Goal: Task Accomplishment & Management: Use online tool/utility

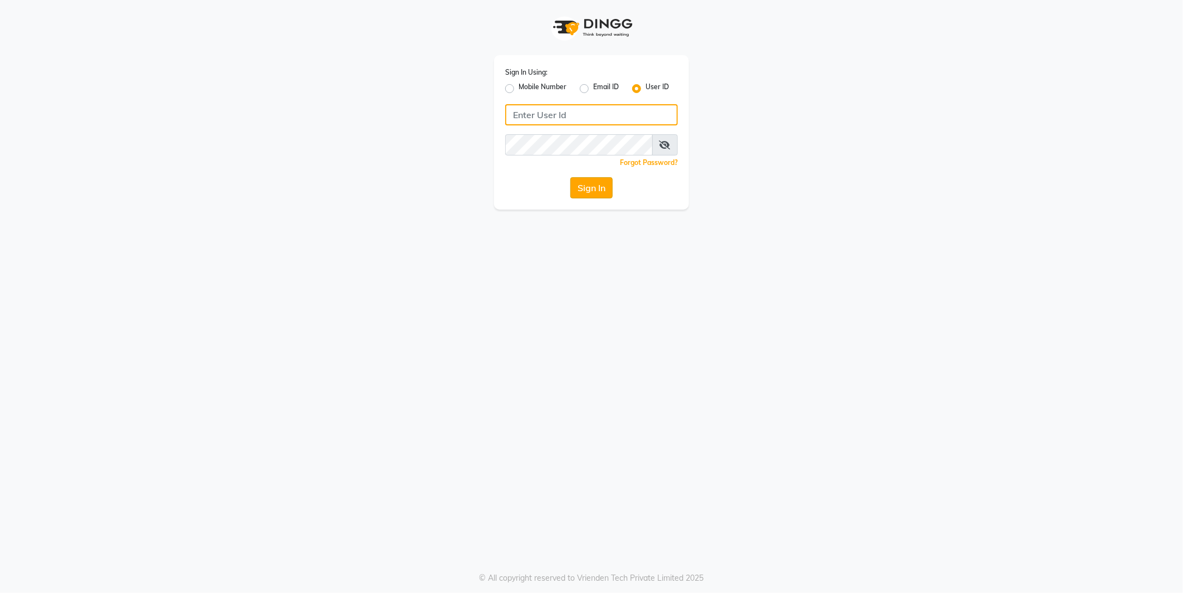
type input "e2555-01"
click at [596, 190] on button "Sign In" at bounding box center [591, 187] width 42 height 21
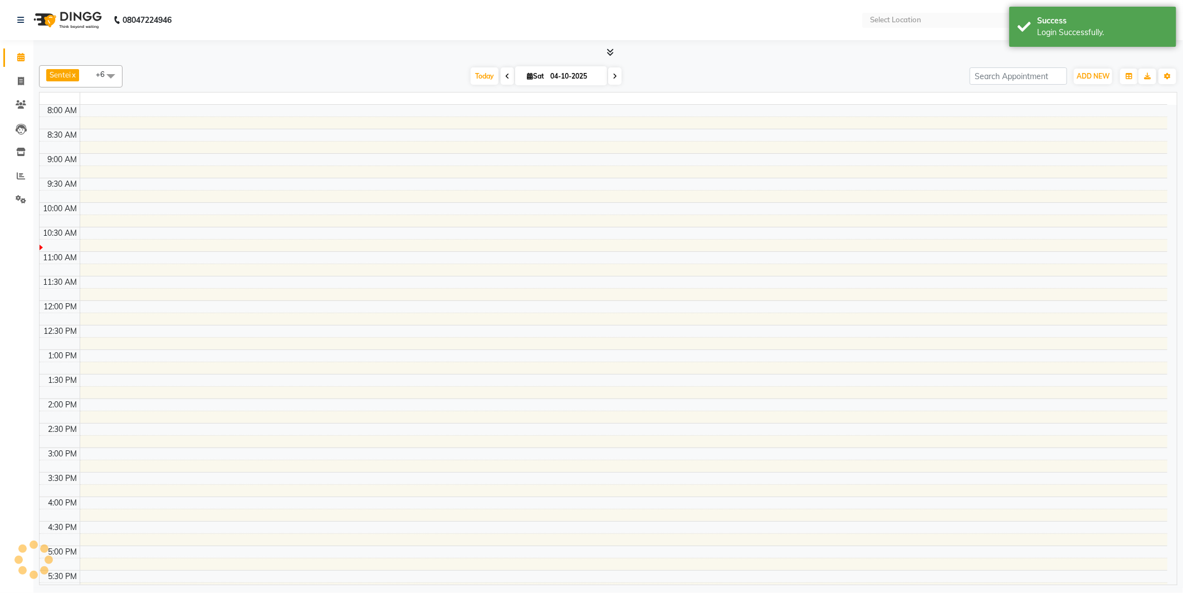
select select "en"
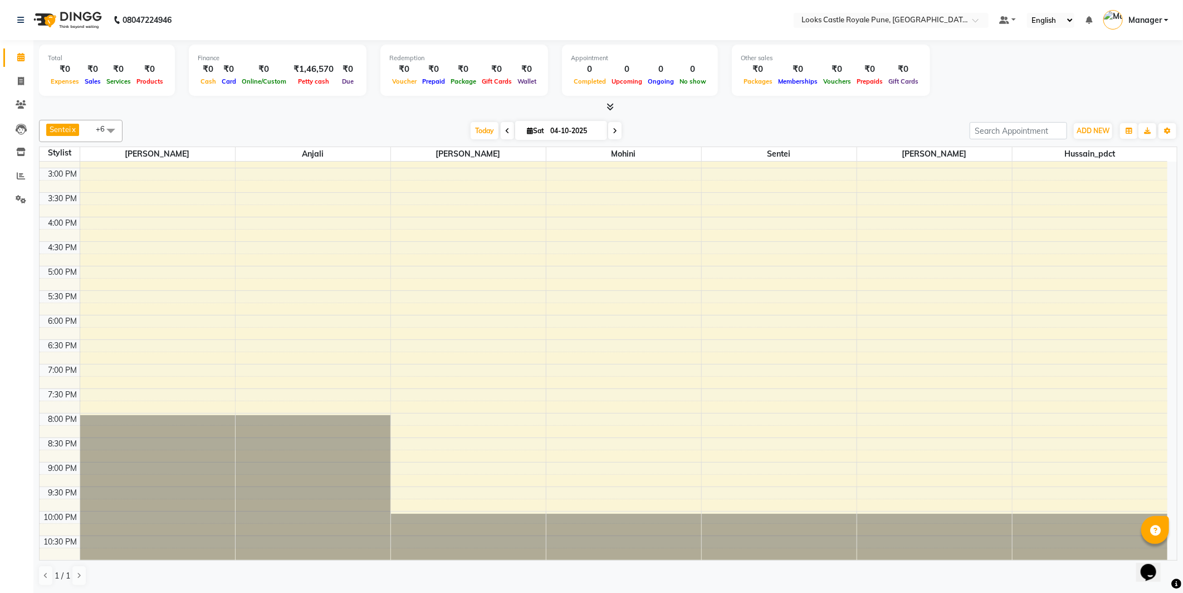
scroll to position [241, 0]
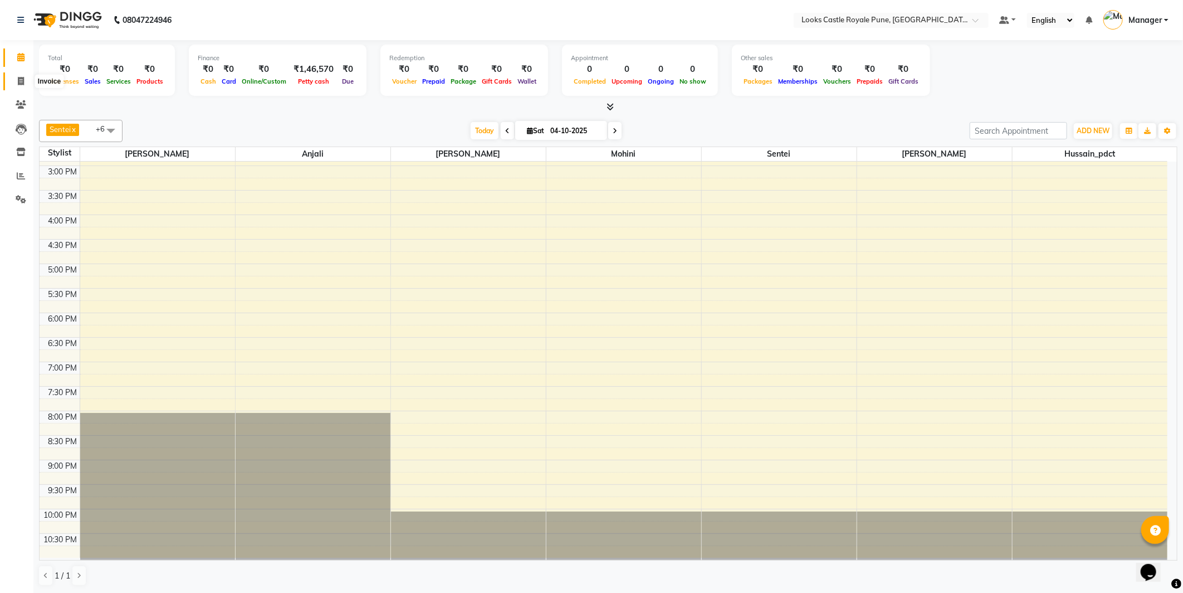
click at [26, 76] on span at bounding box center [20, 81] width 19 height 13
select select "service"
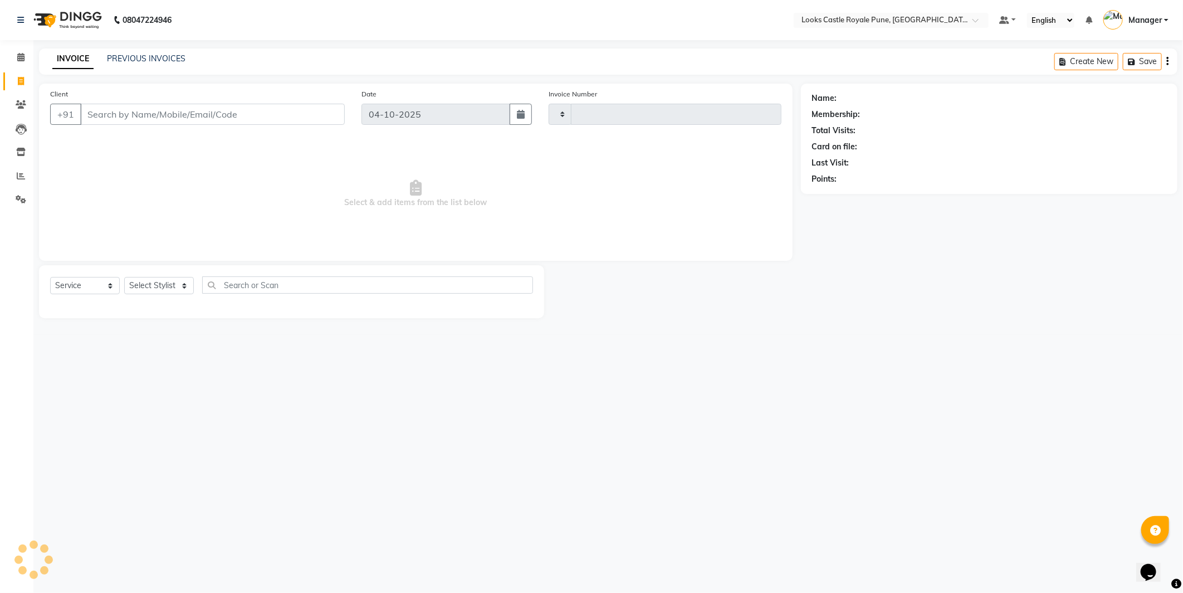
type input "3256"
select select "5915"
click at [144, 57] on link "PREVIOUS INVOICES" at bounding box center [146, 58] width 79 height 10
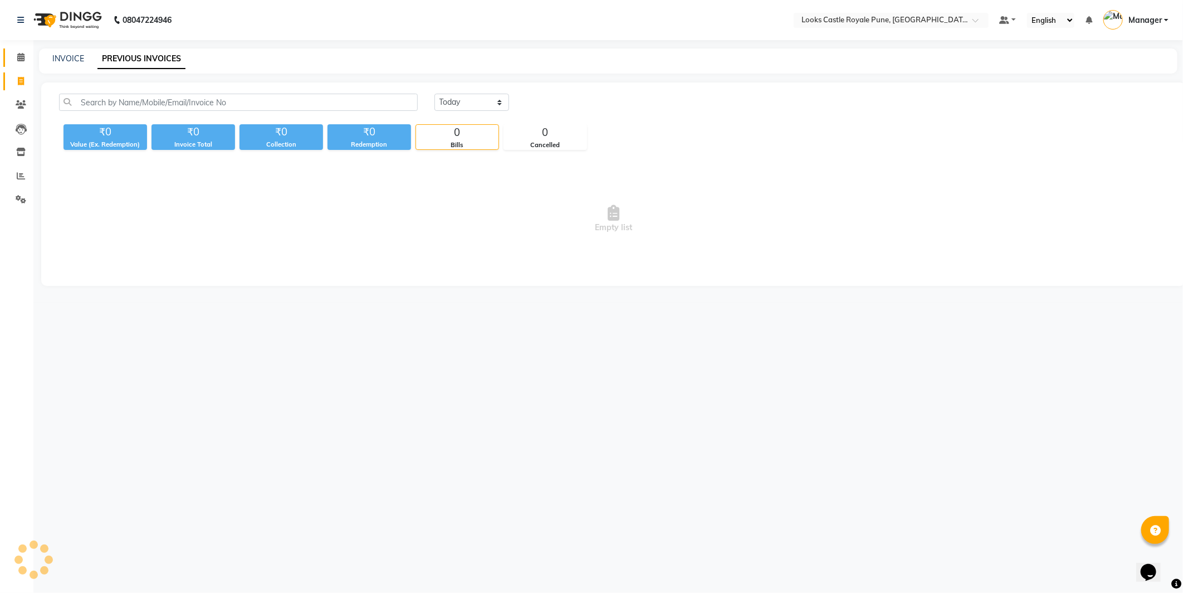
click at [3, 52] on link "Calendar" at bounding box center [16, 57] width 27 height 18
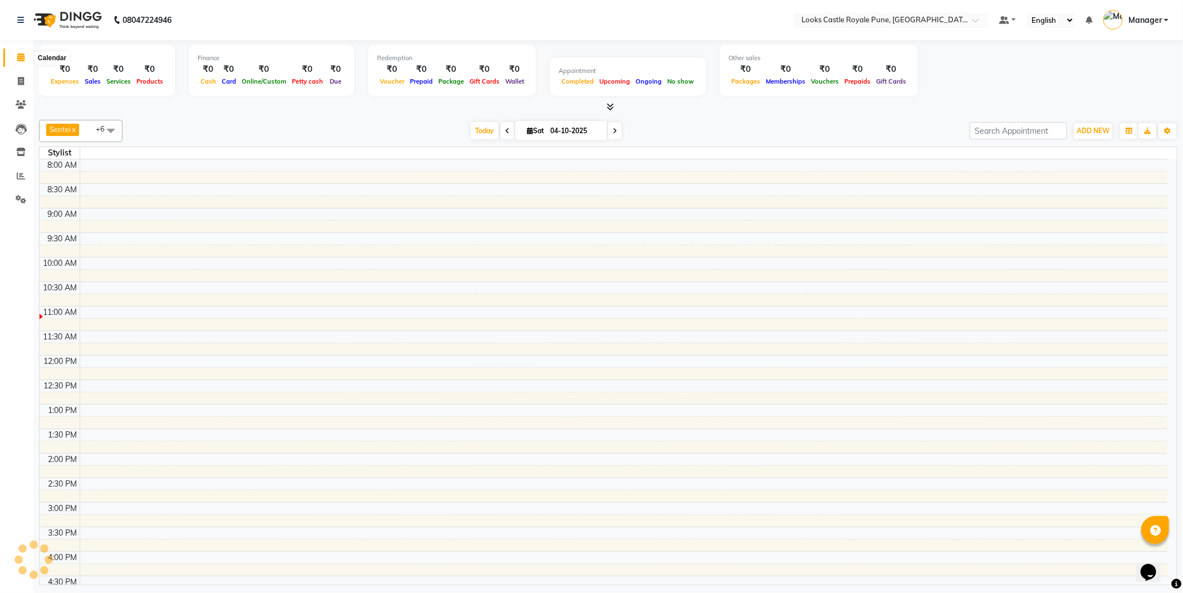
click at [17, 59] on icon at bounding box center [20, 57] width 7 height 8
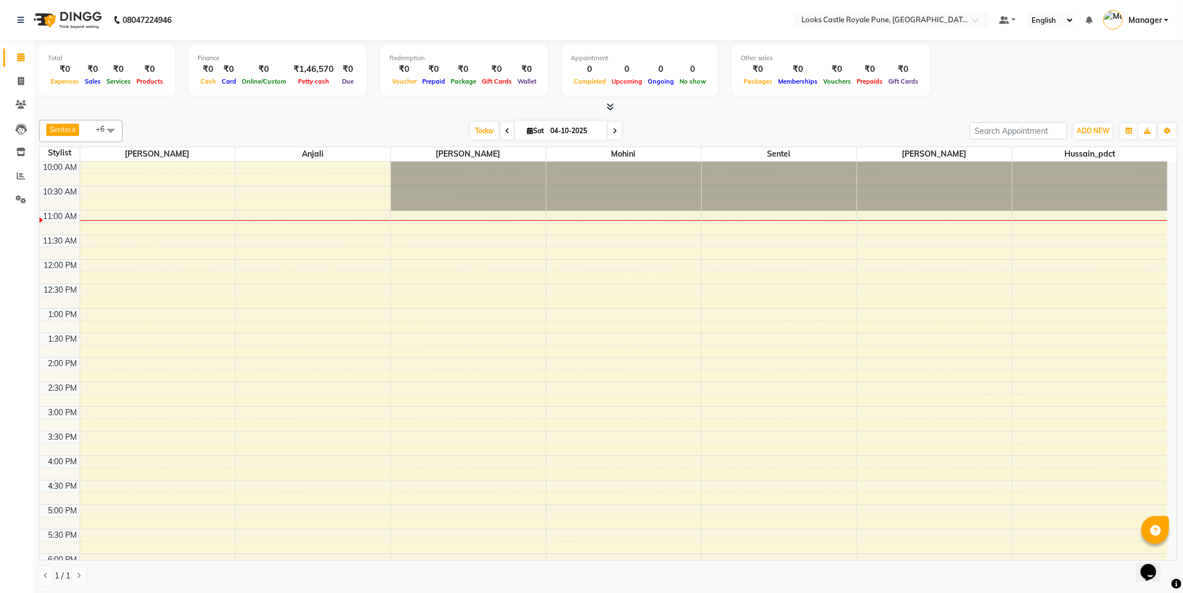
click at [1162, 24] on span "Manager" at bounding box center [1144, 20] width 33 height 12
drag, startPoint x: 805, startPoint y: 106, endPoint x: 621, endPoint y: 109, distance: 183.8
click at [805, 106] on div at bounding box center [608, 107] width 1138 height 12
click at [20, 168] on link "Reports" at bounding box center [16, 176] width 27 height 18
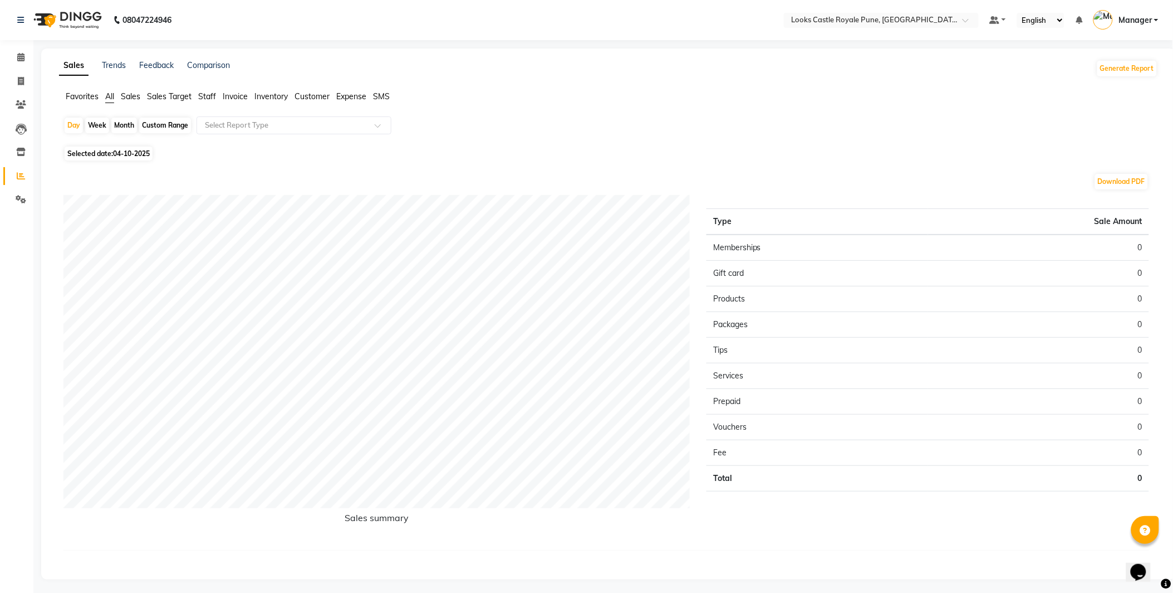
click at [213, 97] on span "Staff" at bounding box center [207, 96] width 18 height 10
click at [262, 127] on input "text" at bounding box center [283, 125] width 160 height 11
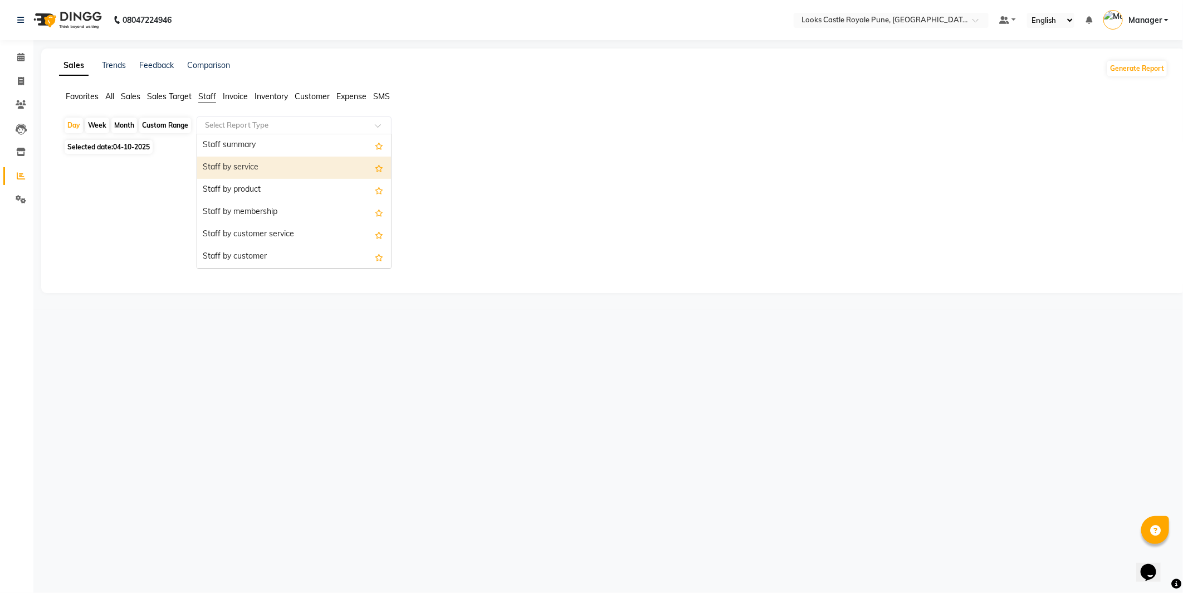
click at [260, 165] on div "Staff by service" at bounding box center [294, 167] width 194 height 22
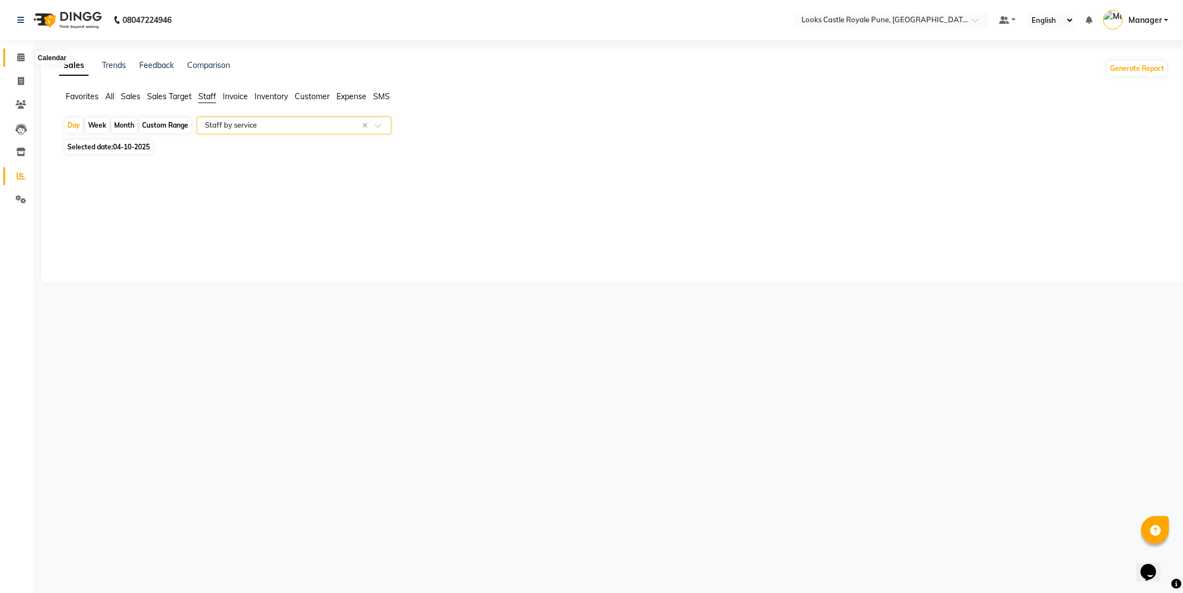
click at [12, 54] on span at bounding box center [20, 57] width 19 height 13
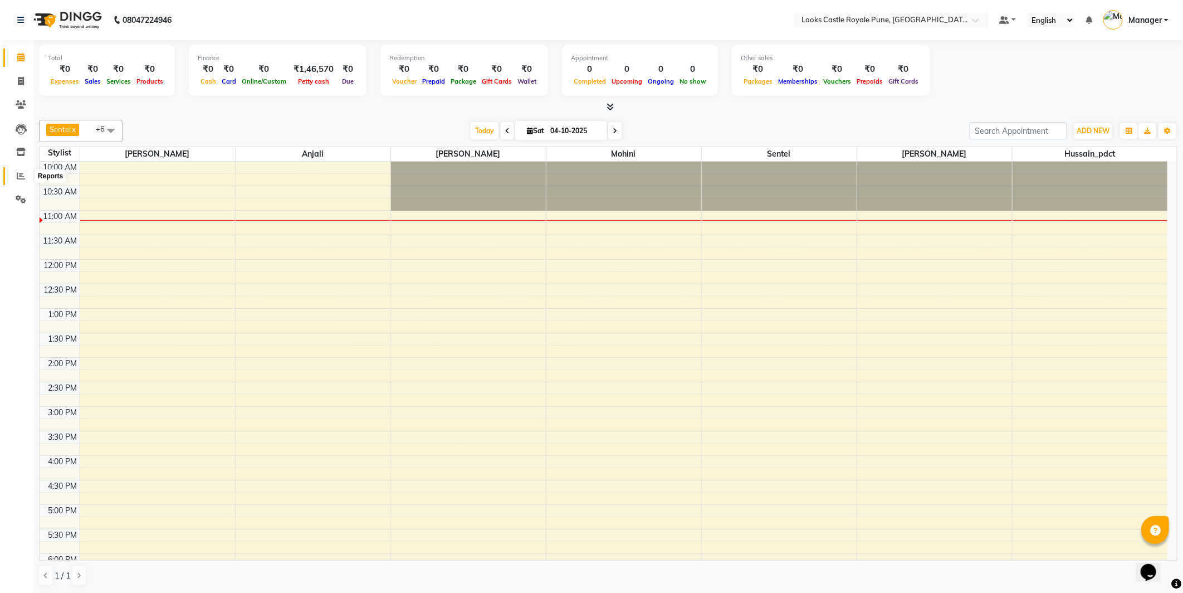
click at [11, 175] on span at bounding box center [20, 176] width 19 height 13
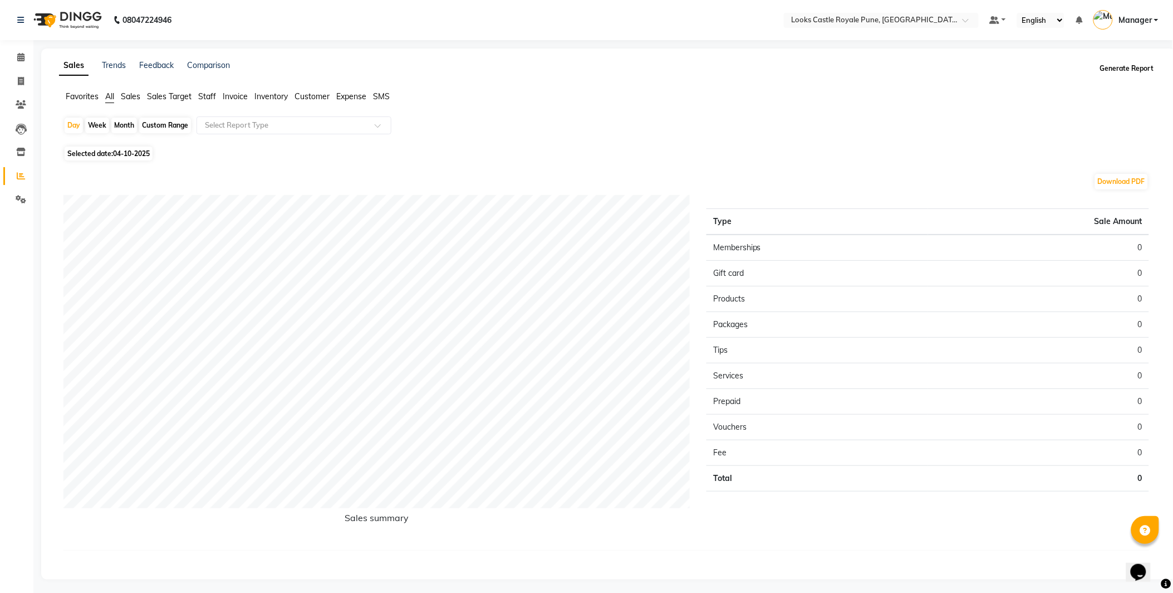
click at [1133, 72] on button "Generate Report" at bounding box center [1128, 69] width 60 height 16
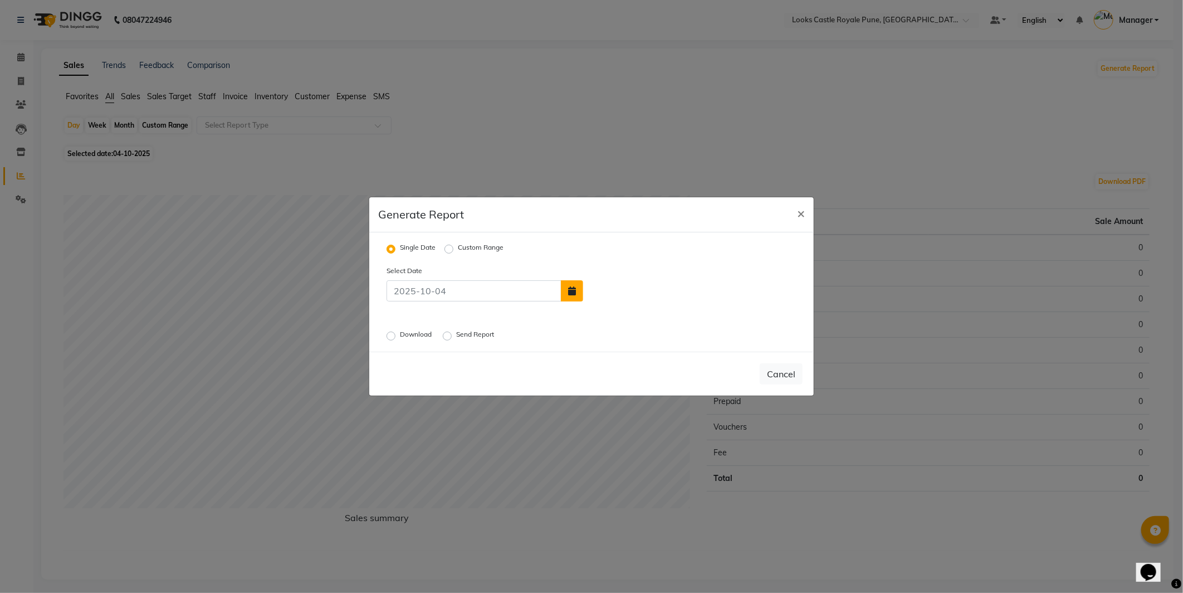
click at [575, 287] on icon "button" at bounding box center [572, 290] width 8 height 9
select select "10"
click at [661, 261] on div "3" at bounding box center [667, 265] width 18 height 18
type input "03-10-2025"
click at [407, 333] on label "Download" at bounding box center [417, 335] width 34 height 13
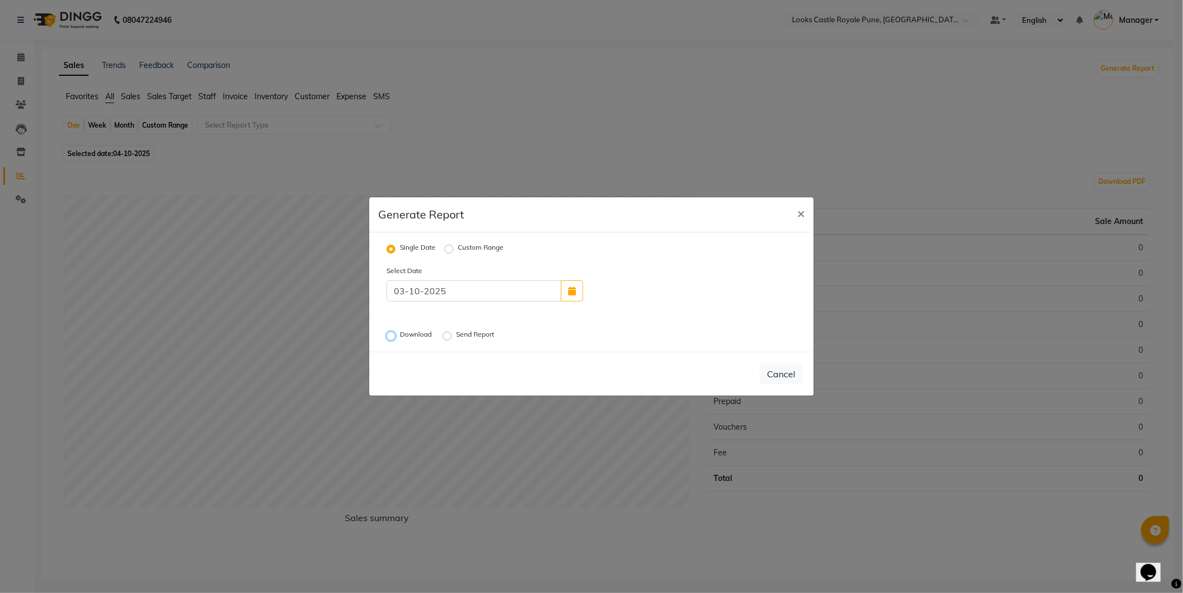
click at [397, 333] on input "Download" at bounding box center [393, 336] width 8 height 8
radio input "true"
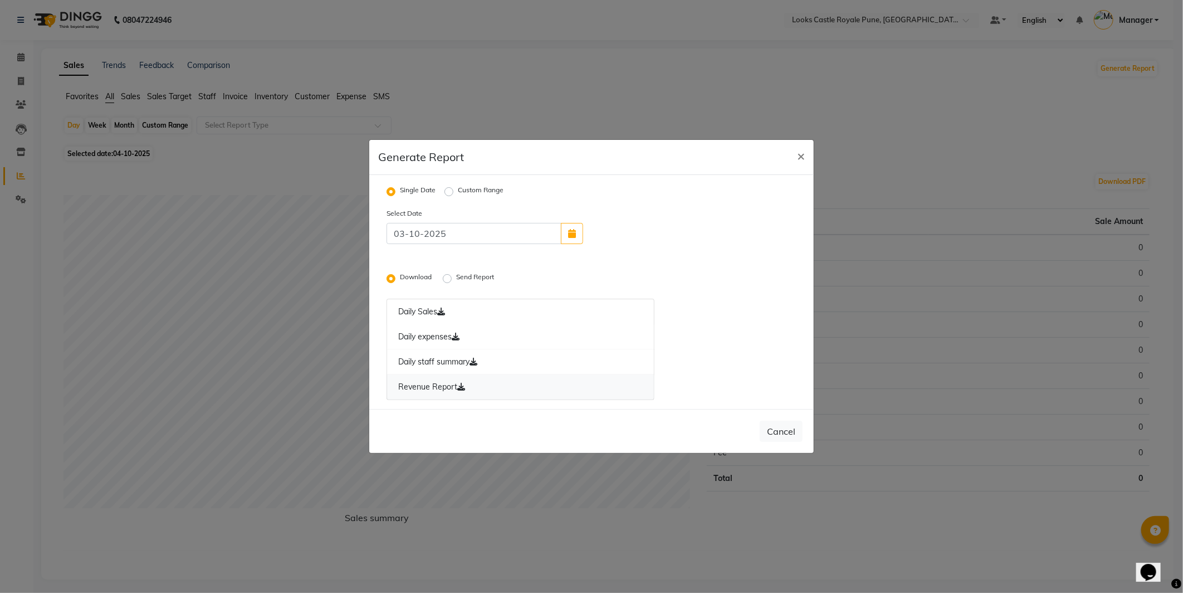
click at [434, 393] on link "Revenue Report" at bounding box center [521, 387] width 268 height 26
click at [798, 153] on span "×" at bounding box center [801, 155] width 8 height 17
radio input "false"
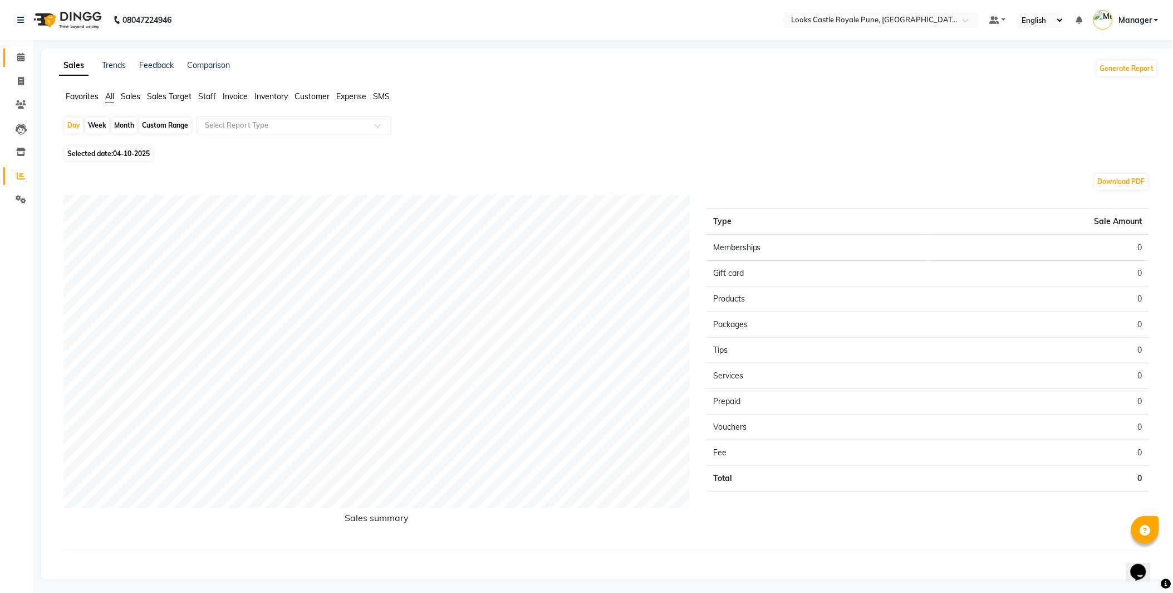
click at [7, 54] on link "Calendar" at bounding box center [16, 57] width 27 height 18
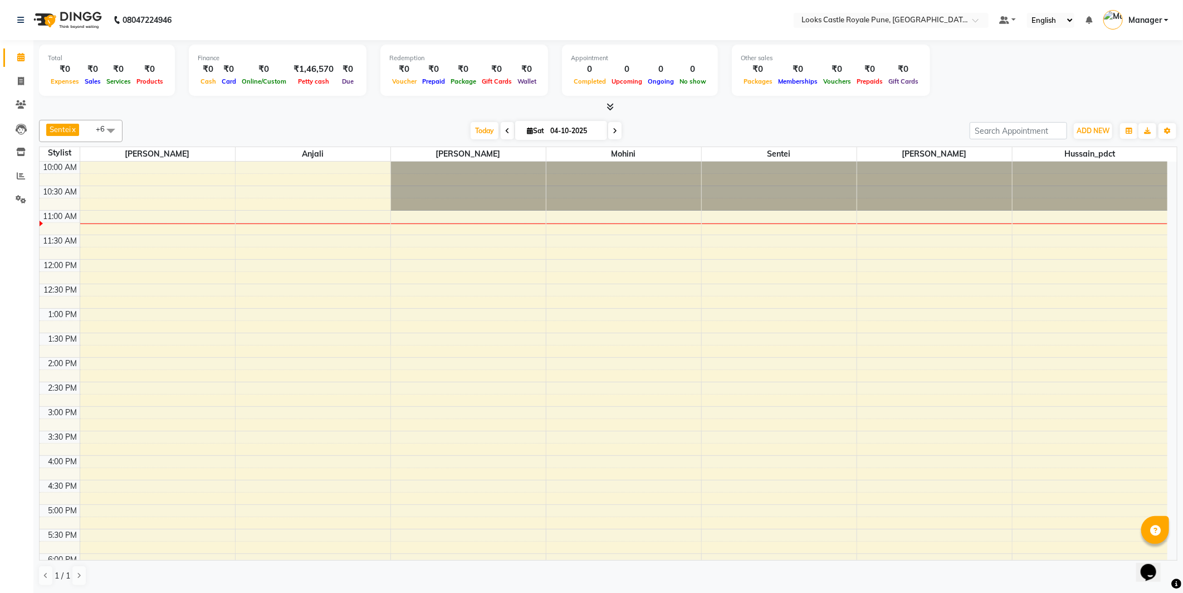
click at [786, 115] on div "Sentei x Hussain_pdct x Mohini x Ravi x Anjali x Sunaina x Kunnal Sr x +6 Selec…" at bounding box center [608, 352] width 1138 height 475
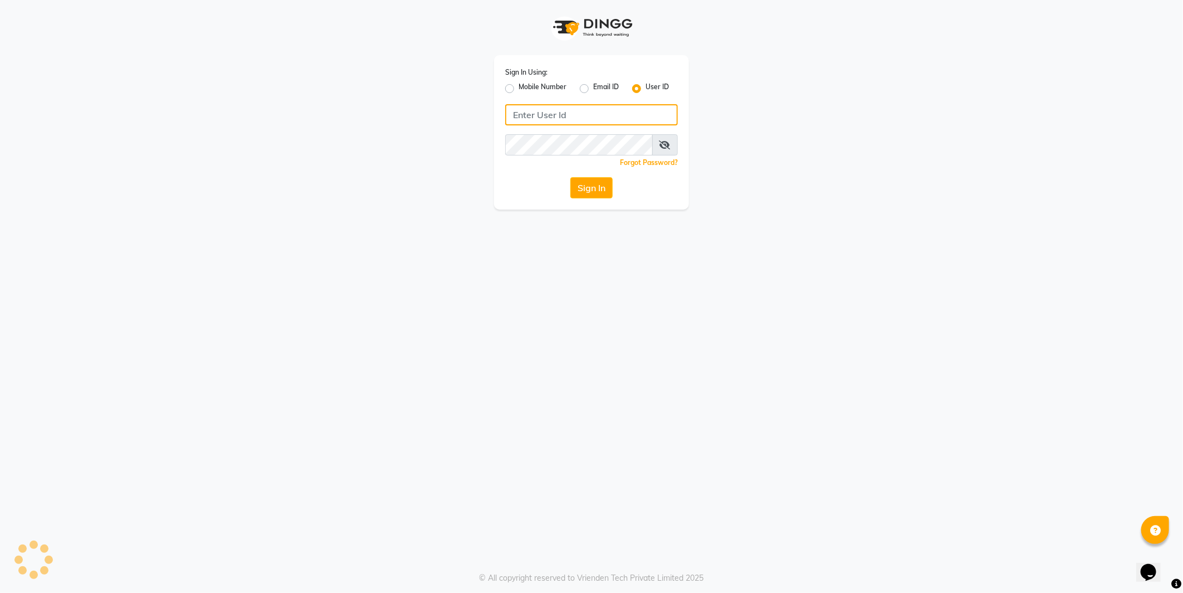
type input "e2555-01"
click at [566, 193] on div "Sign In" at bounding box center [591, 187] width 173 height 21
click at [600, 180] on button "Sign In" at bounding box center [591, 187] width 42 height 21
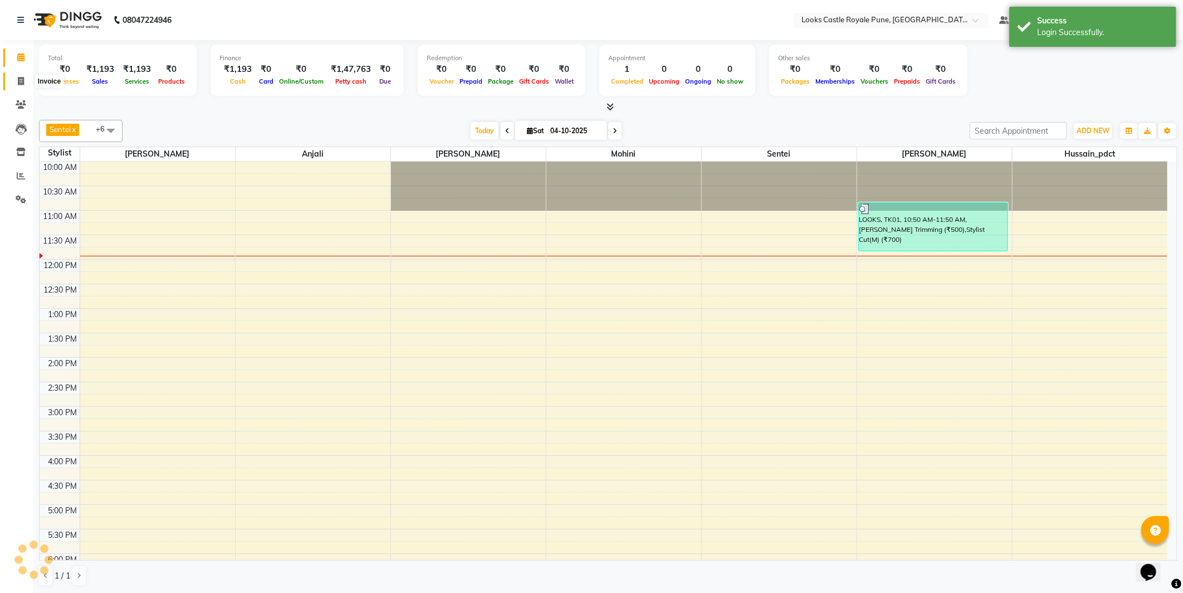
click at [25, 86] on span at bounding box center [20, 81] width 19 height 13
select select "5915"
select select "service"
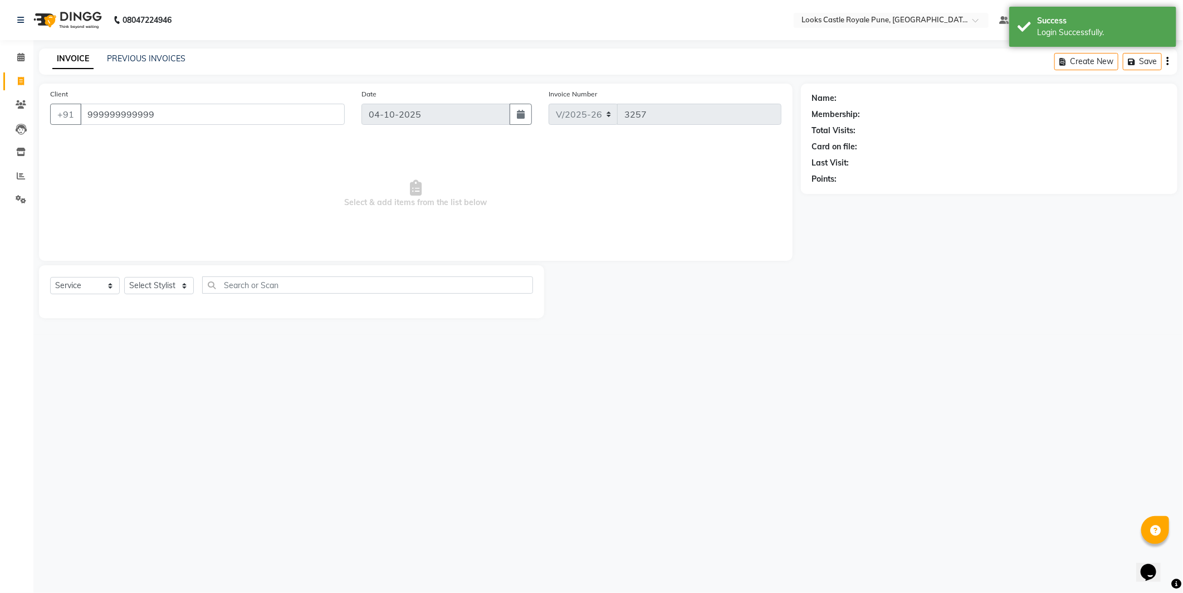
type input "999999999999"
select select "1: Object"
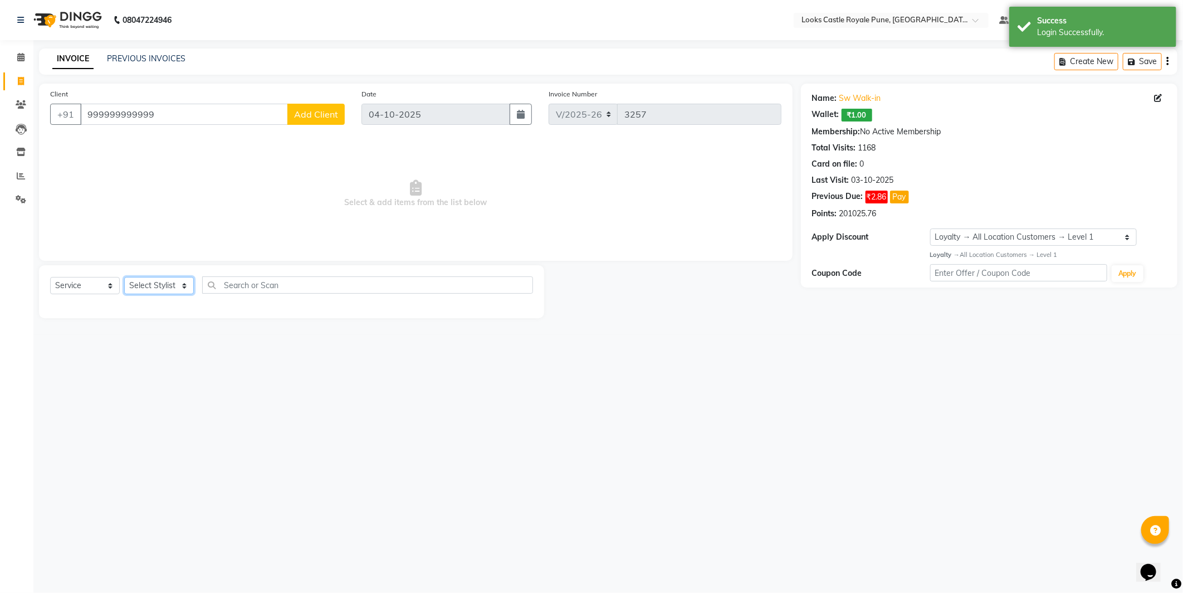
click at [169, 278] on select "Select Stylist Akshay Alisha Amir Anjali Arif Arman Christy Danish Eli Gloria H…" at bounding box center [159, 285] width 70 height 17
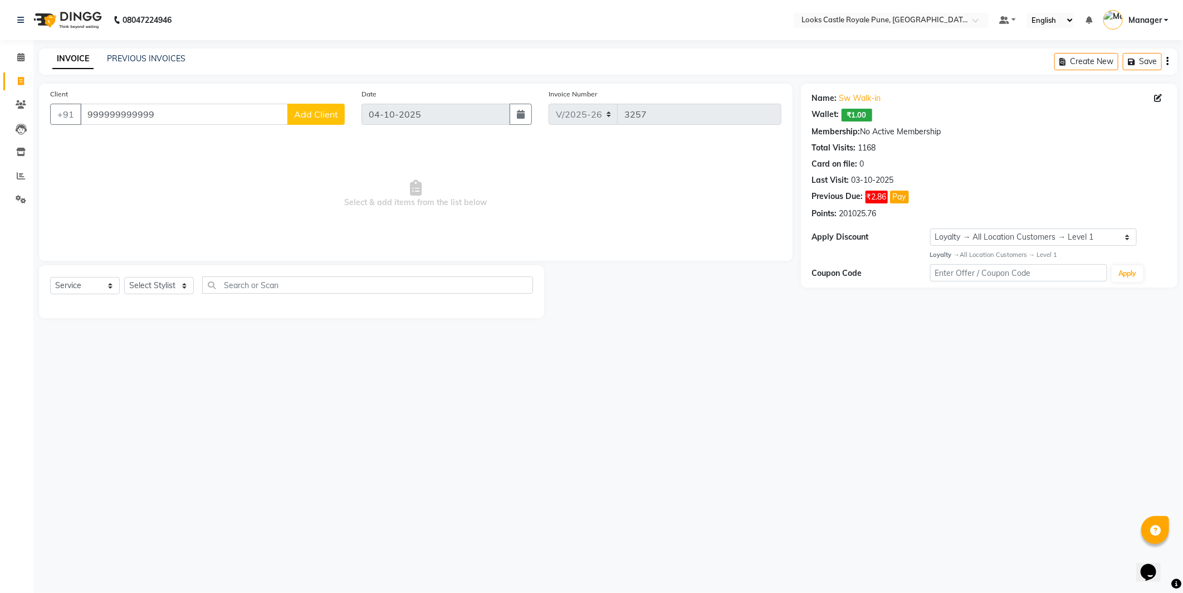
click at [156, 276] on div "Select Service Product Membership Package Voucher Prepaid Gift Card Select Styl…" at bounding box center [291, 289] width 483 height 26
click at [158, 282] on select "Select Stylist Akshay Alisha Amir Anjali Arif Arman Christy Danish Eli Gloria H…" at bounding box center [159, 285] width 70 height 17
click at [262, 286] on input "text" at bounding box center [367, 284] width 331 height 17
click at [180, 281] on select "Select Stylist Akshay Alisha Amir Anjali Arif Arman Christy Danish Eli Gloria H…" at bounding box center [159, 285] width 70 height 17
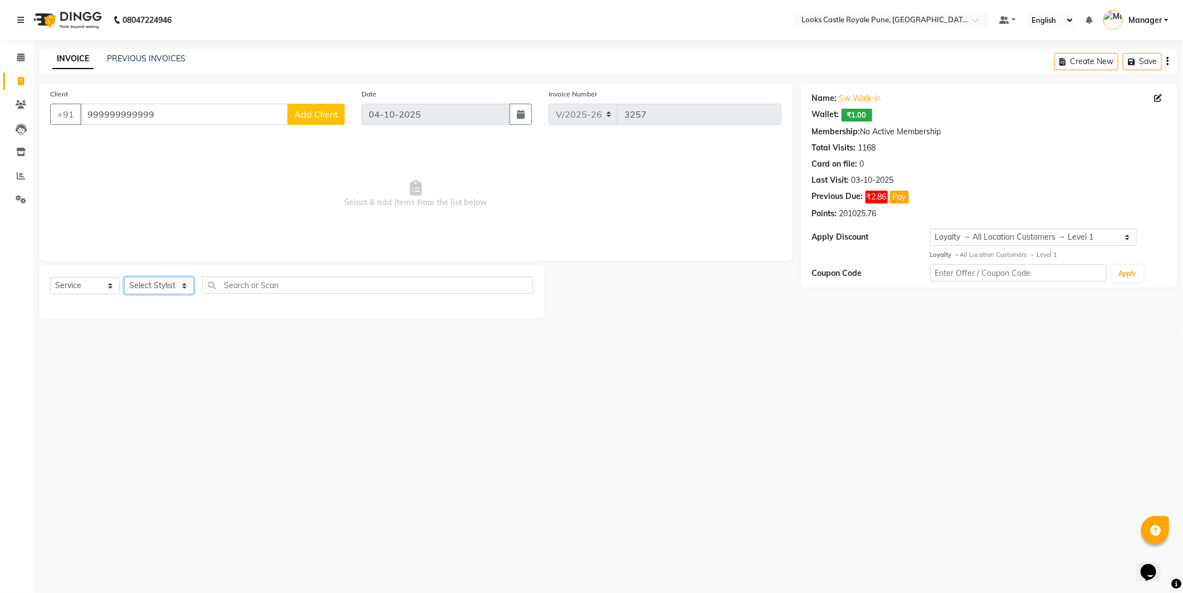
select select "43049"
click at [124, 277] on select "Select Stylist Akshay Alisha Amir Anjali Arif Arman Christy Danish Eli Gloria H…" at bounding box center [159, 285] width 70 height 17
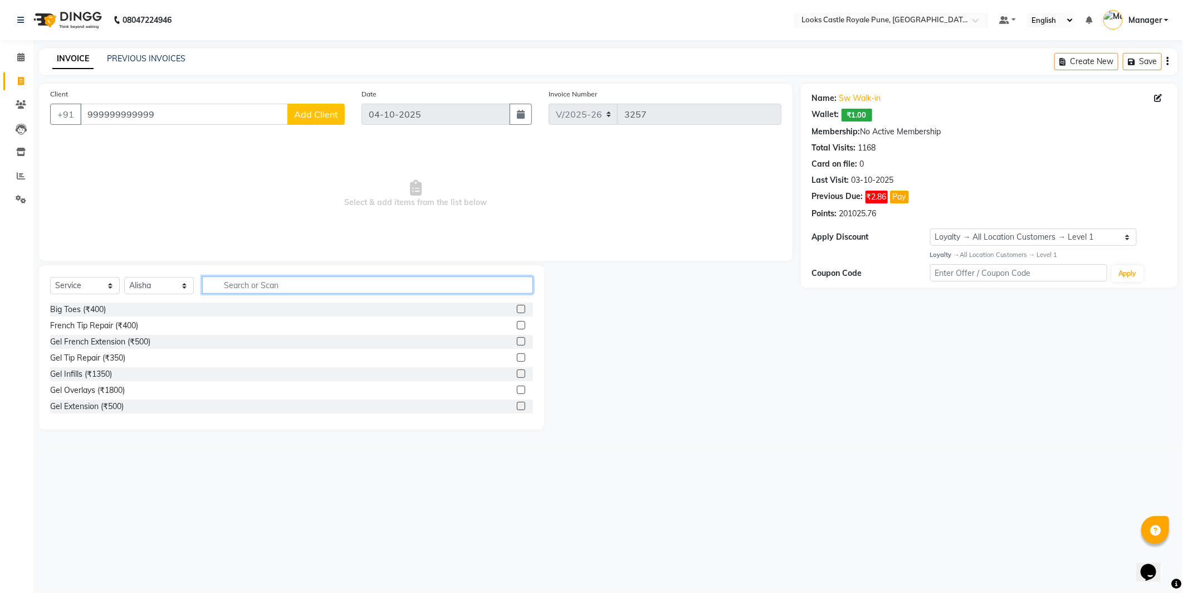
click at [255, 292] on input "text" at bounding box center [367, 284] width 331 height 17
type input "wash"
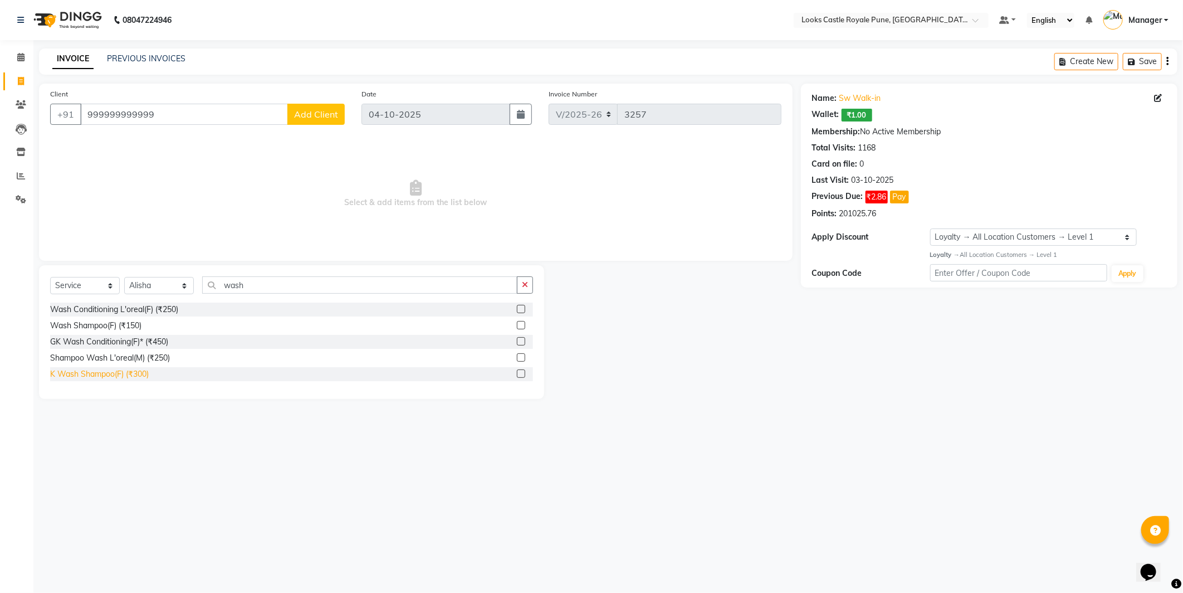
click at [73, 377] on div "K Wash Shampoo(F) (₹300)" at bounding box center [99, 374] width 99 height 12
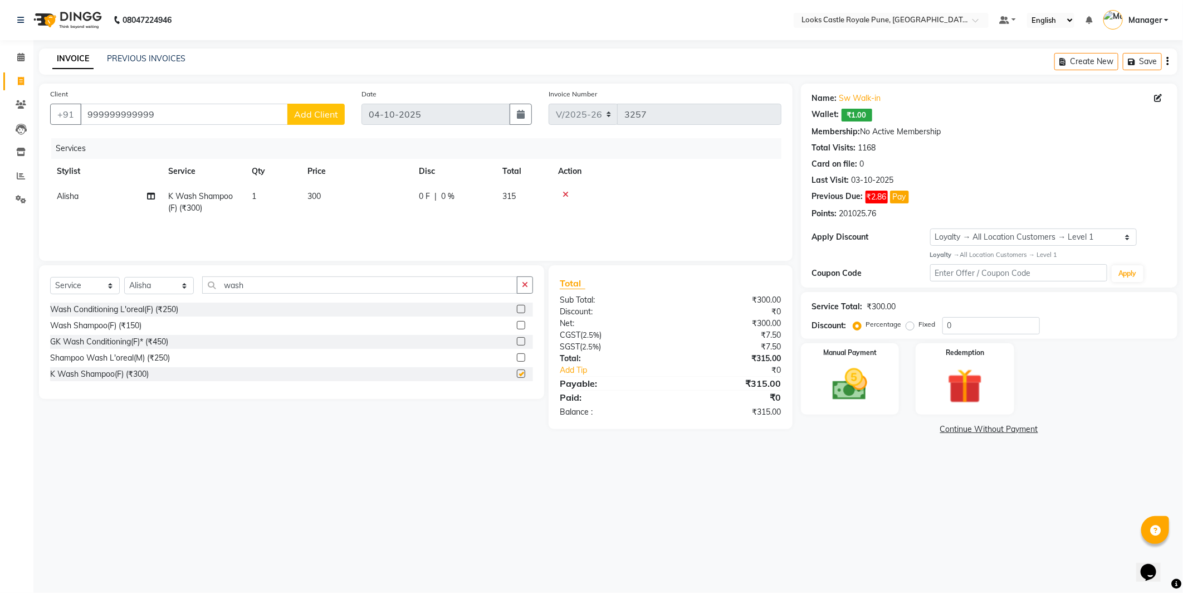
checkbox input "false"
click at [309, 282] on input "wash" at bounding box center [359, 284] width 315 height 17
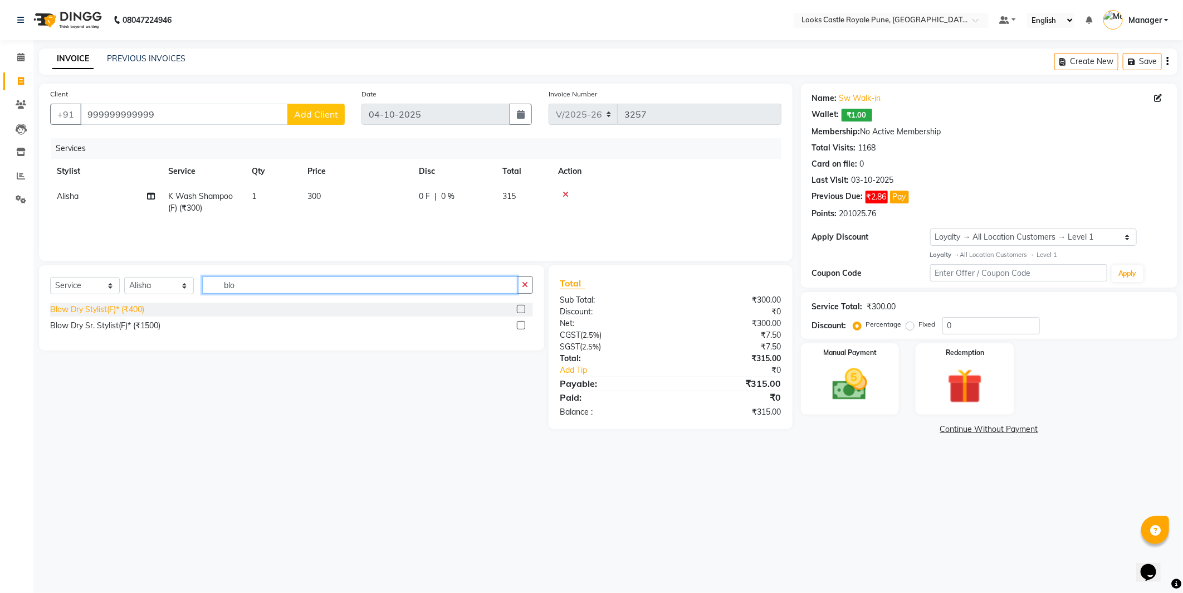
type input "blo"
click at [72, 312] on div "Blow Dry Stylist(F)* (₹400)" at bounding box center [97, 310] width 94 height 12
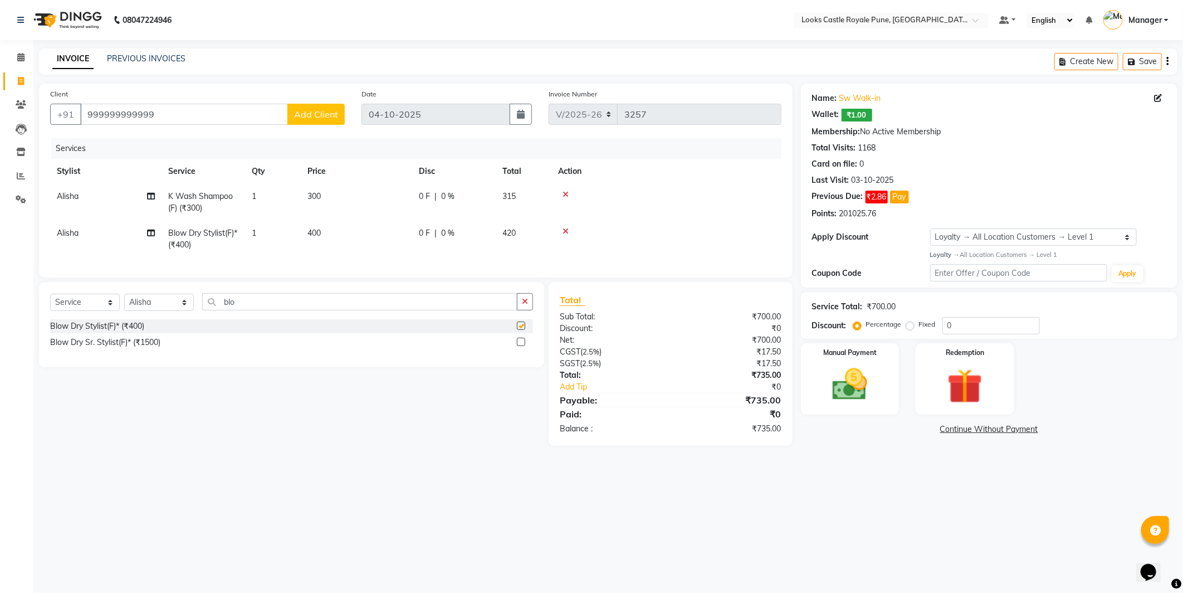
checkbox input "false"
click at [409, 216] on td "300" at bounding box center [356, 202] width 111 height 37
select select "43049"
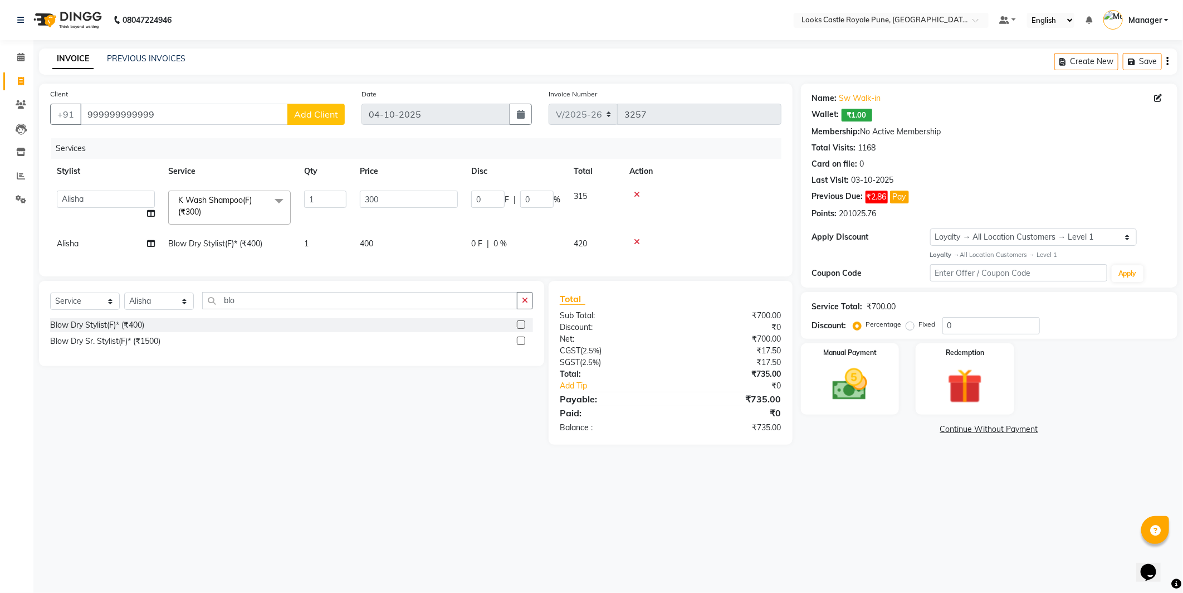
click at [401, 215] on td "300" at bounding box center [408, 207] width 111 height 47
click at [402, 229] on td "300" at bounding box center [408, 207] width 111 height 47
click at [409, 241] on td "400" at bounding box center [408, 243] width 111 height 25
select select "43049"
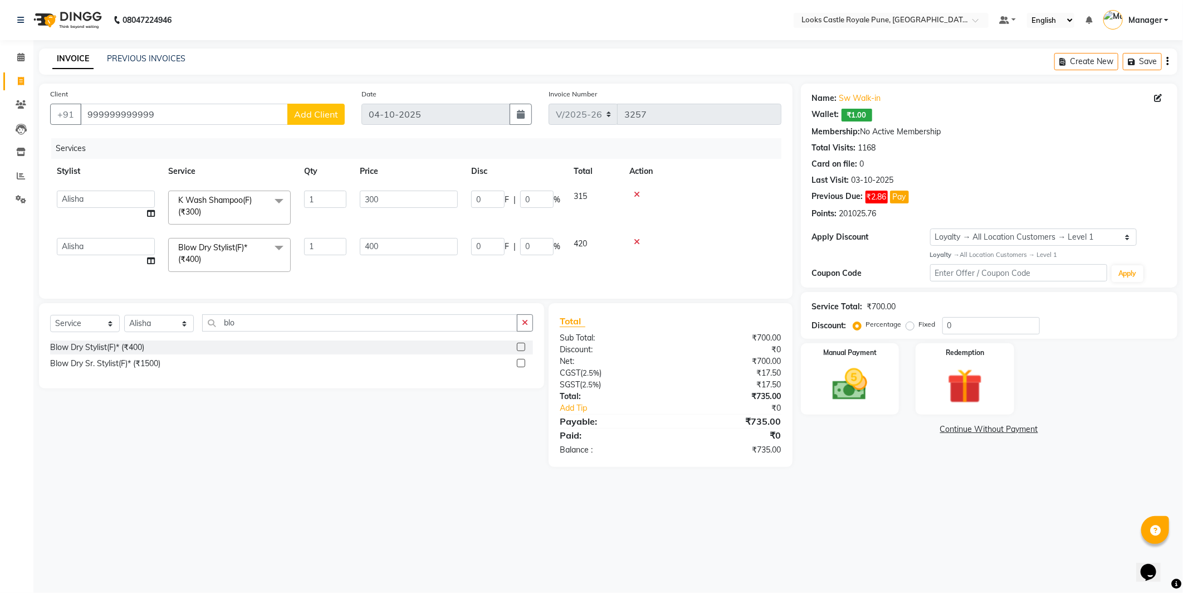
click at [409, 241] on input "400" at bounding box center [409, 246] width 98 height 17
type input "650"
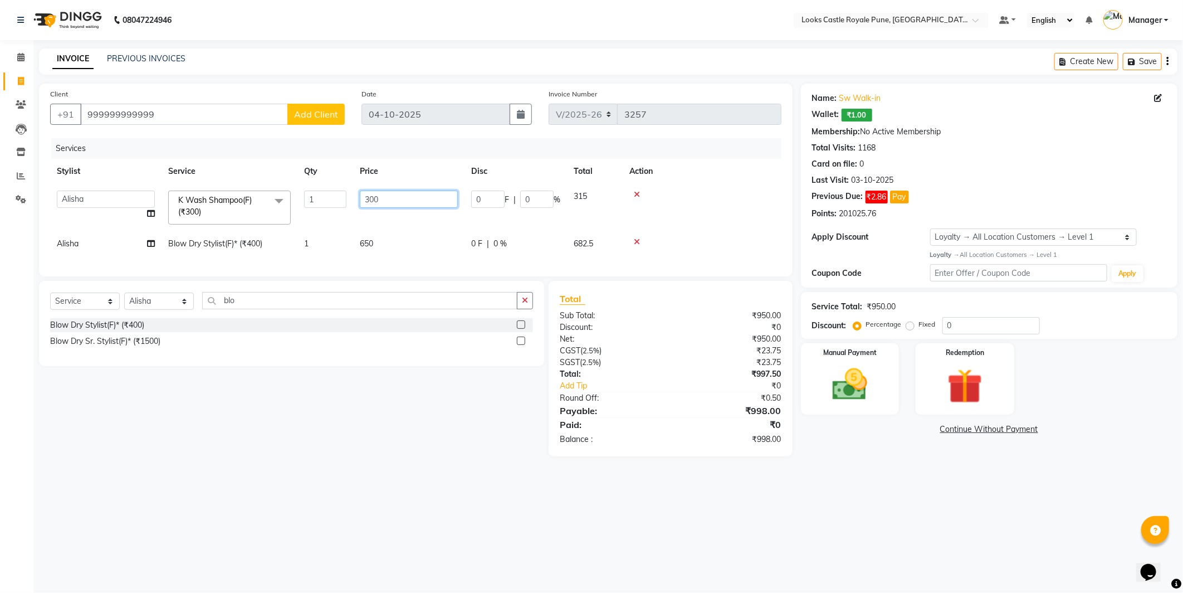
click at [408, 198] on input "300" at bounding box center [409, 198] width 98 height 17
drag, startPoint x: 408, startPoint y: 198, endPoint x: 398, endPoint y: 199, distance: 9.6
click at [405, 198] on input "300" at bounding box center [409, 198] width 98 height 17
type input "550"
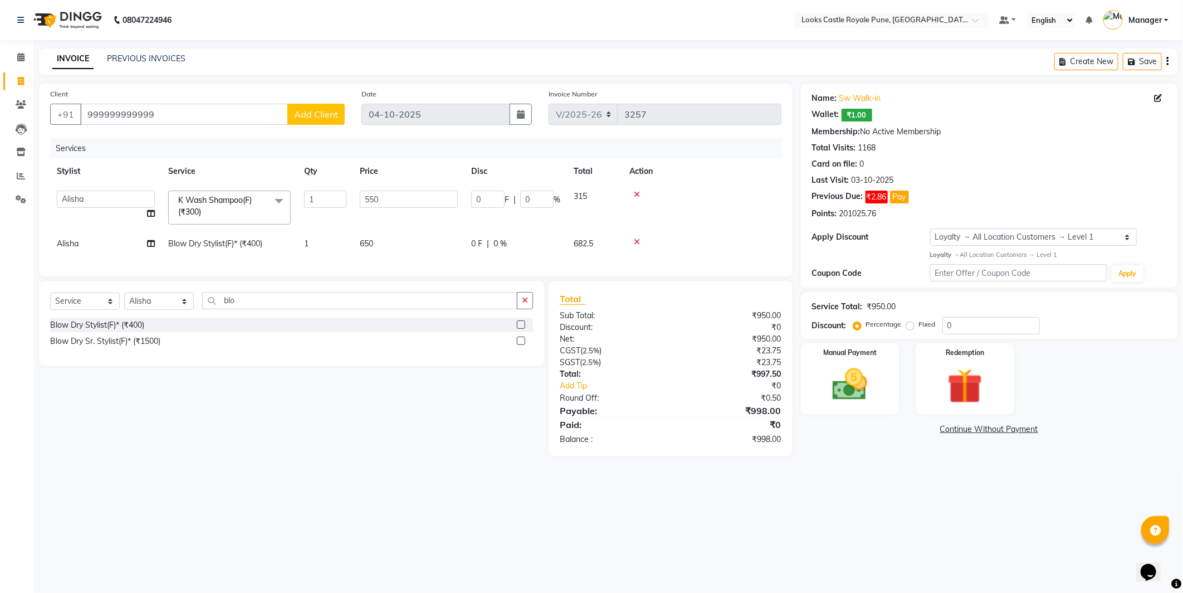
click at [888, 415] on div "Name: Sw Walk-in Wallet: ₹1.00 Membership: No Active Membership Total Visits: 1…" at bounding box center [993, 270] width 385 height 373
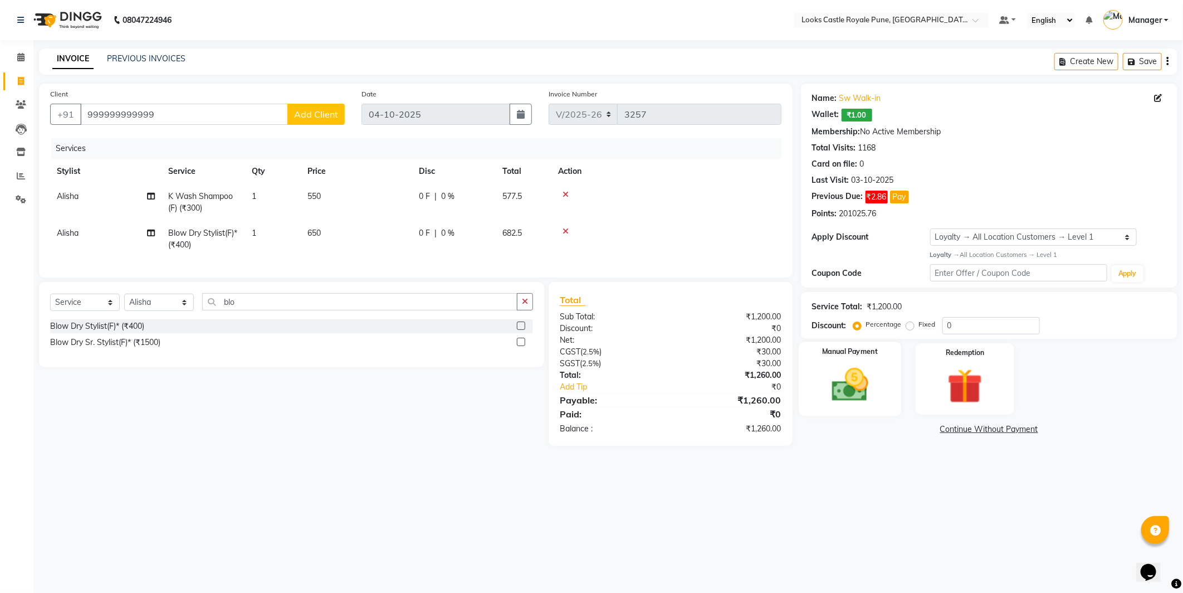
click at [878, 397] on img at bounding box center [850, 385] width 60 height 42
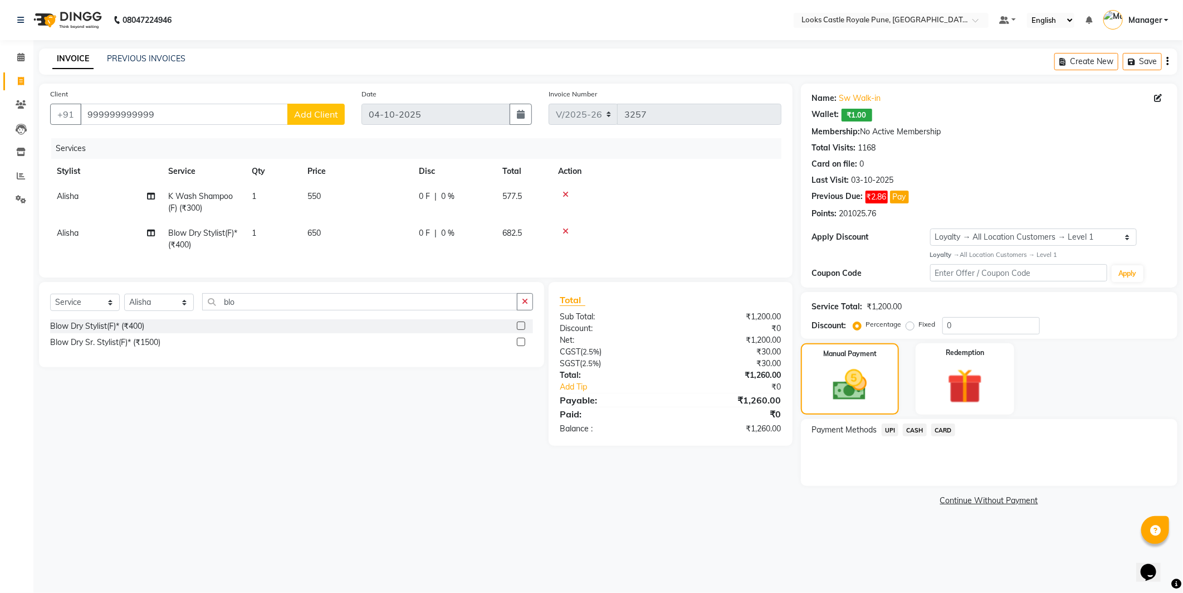
click at [921, 433] on span "CASH" at bounding box center [915, 429] width 24 height 13
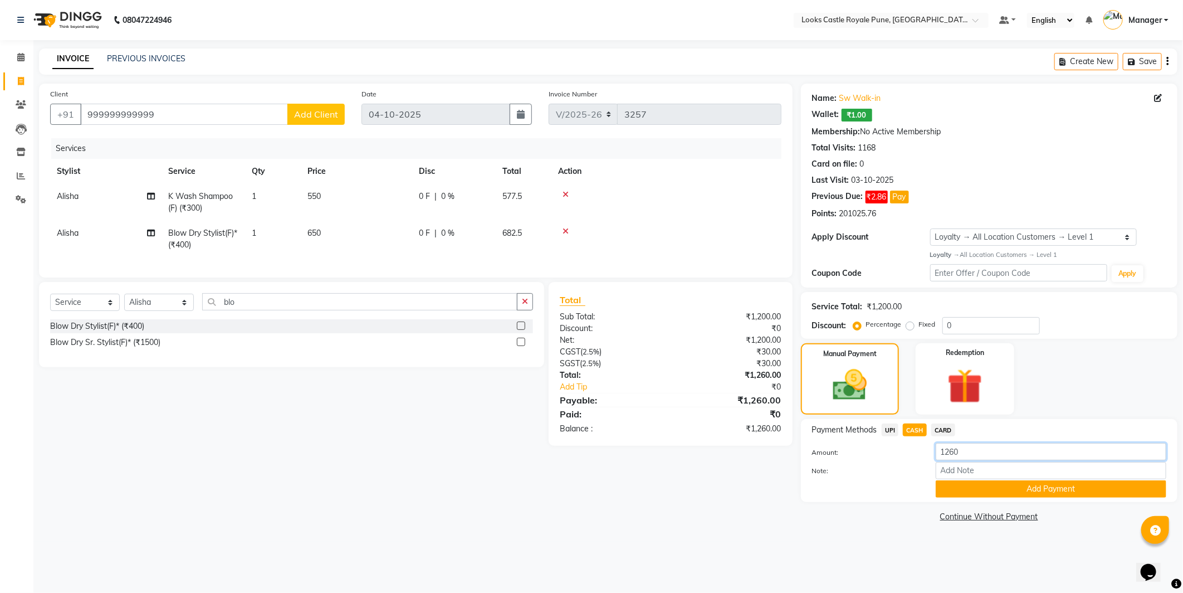
drag, startPoint x: 985, startPoint y: 454, endPoint x: 951, endPoint y: 454, distance: 34.0
click at [951, 454] on input "1260" at bounding box center [1051, 451] width 231 height 17
click at [214, 123] on input "999999999999" at bounding box center [184, 114] width 208 height 21
click at [213, 123] on input "999999999999" at bounding box center [184, 114] width 208 height 21
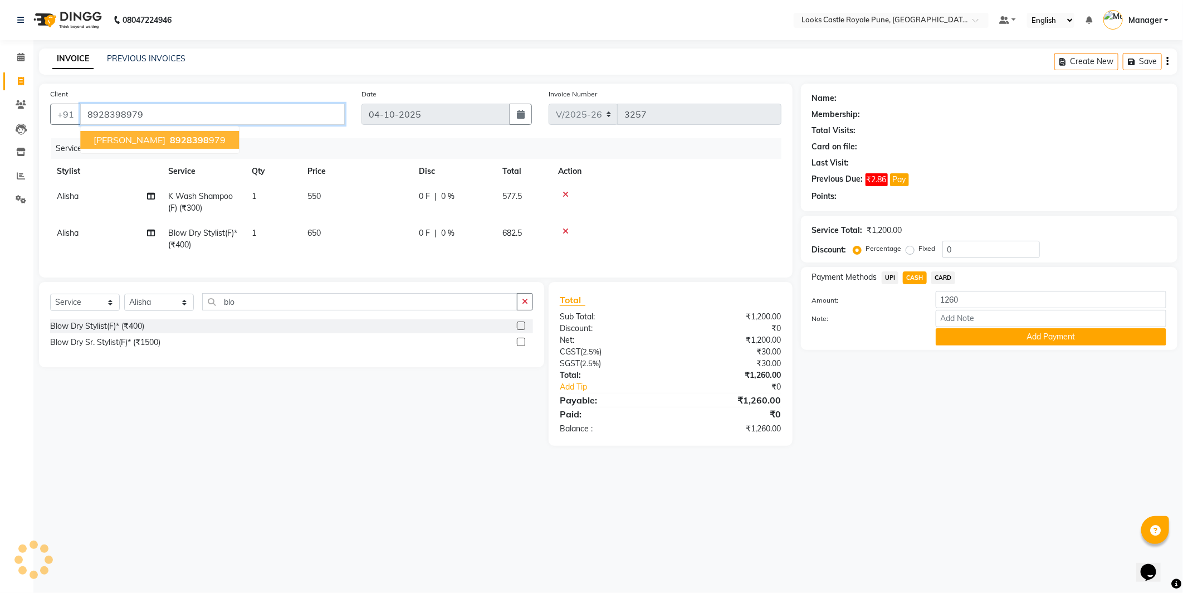
type input "8928398979"
select select "1: Object"
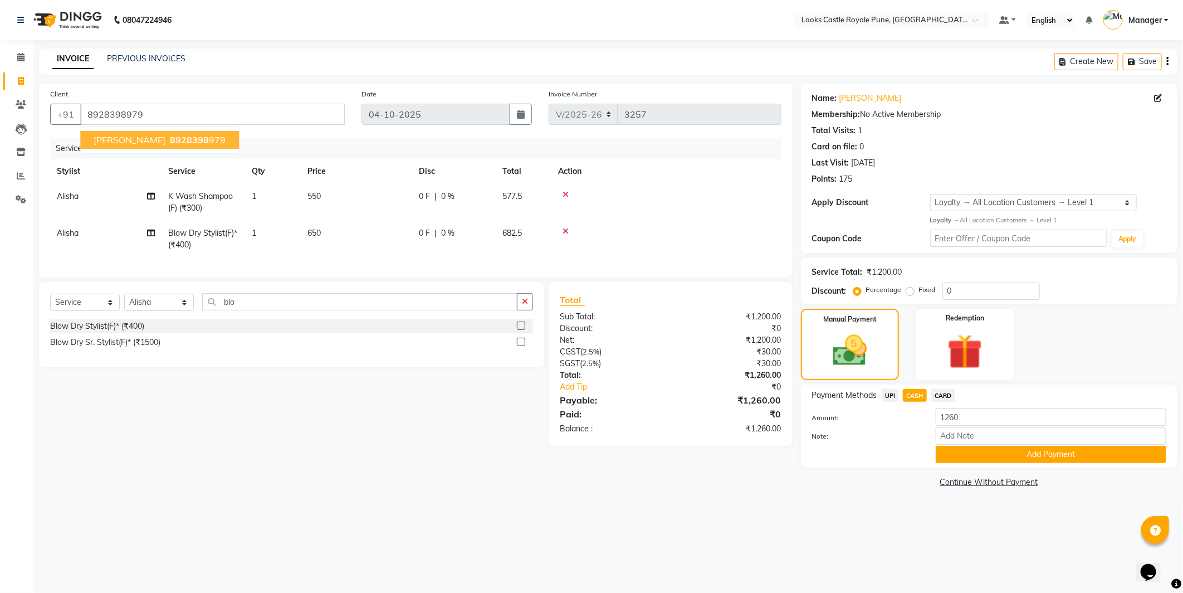
click at [168, 135] on ngb-highlight "8928398 979" at bounding box center [197, 139] width 58 height 11
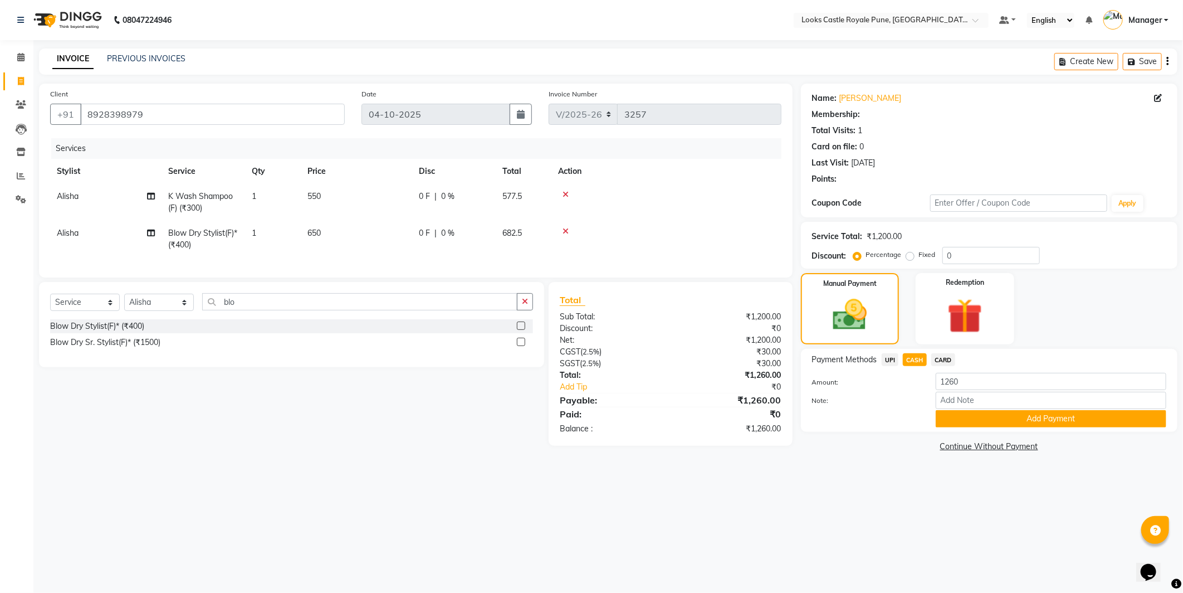
select select "1: Object"
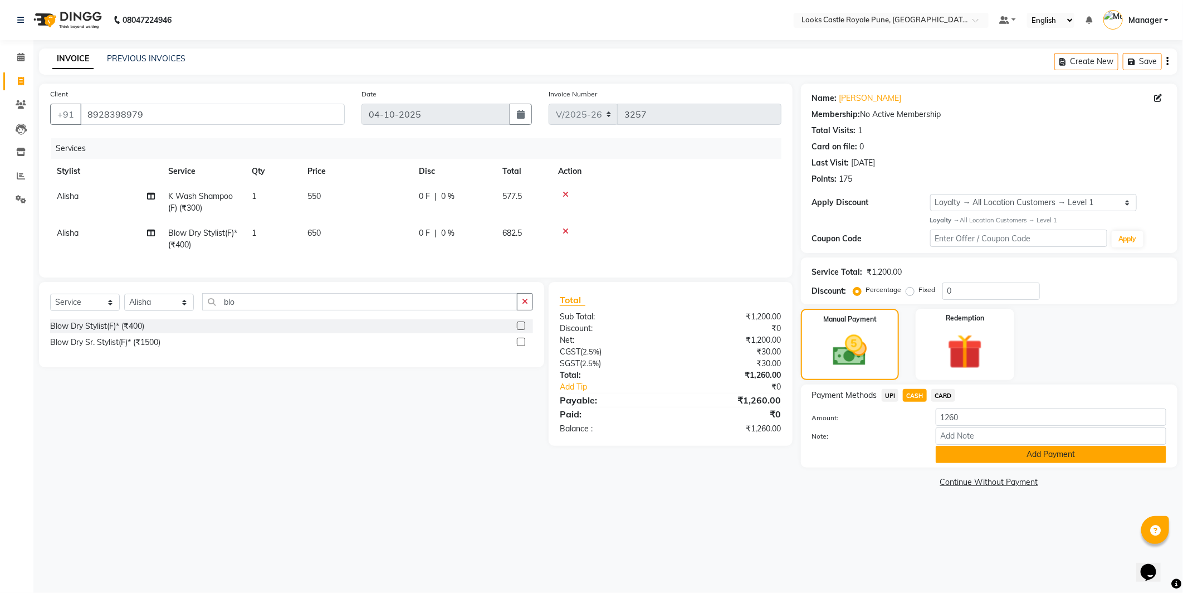
click at [1014, 450] on button "Add Payment" at bounding box center [1051, 454] width 231 height 17
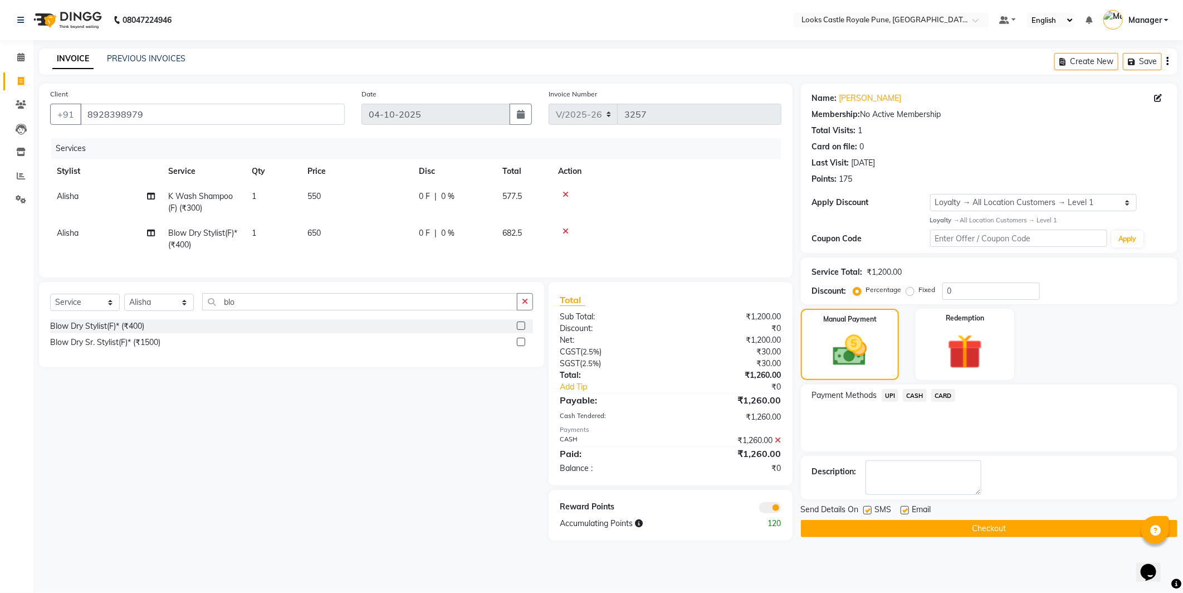
click at [1019, 521] on button "Checkout" at bounding box center [989, 528] width 376 height 17
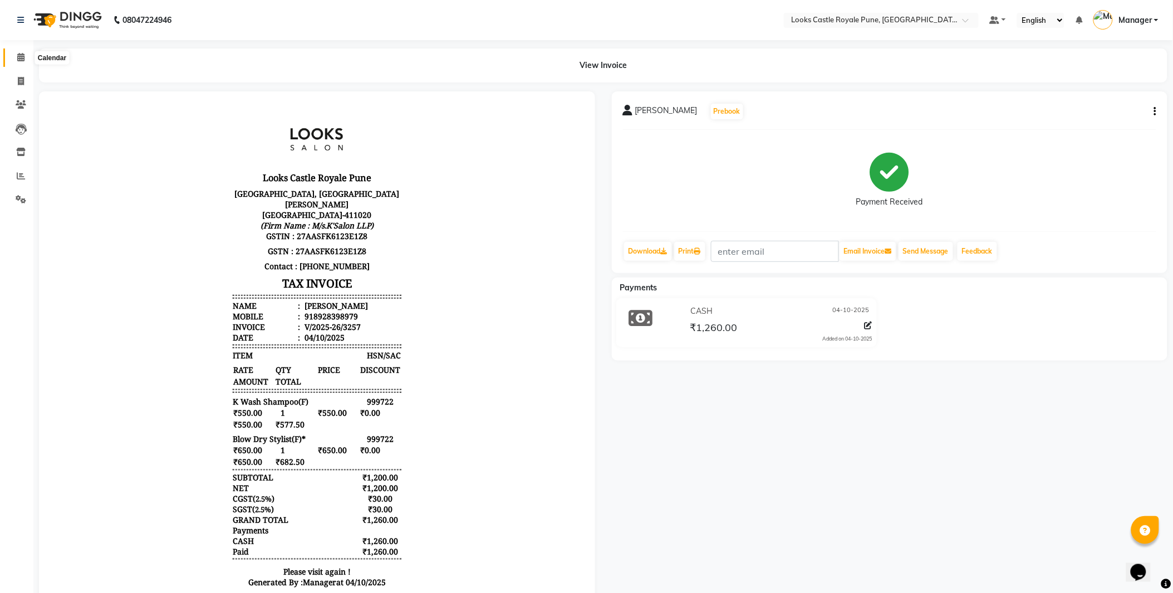
click at [19, 57] on icon at bounding box center [20, 57] width 7 height 8
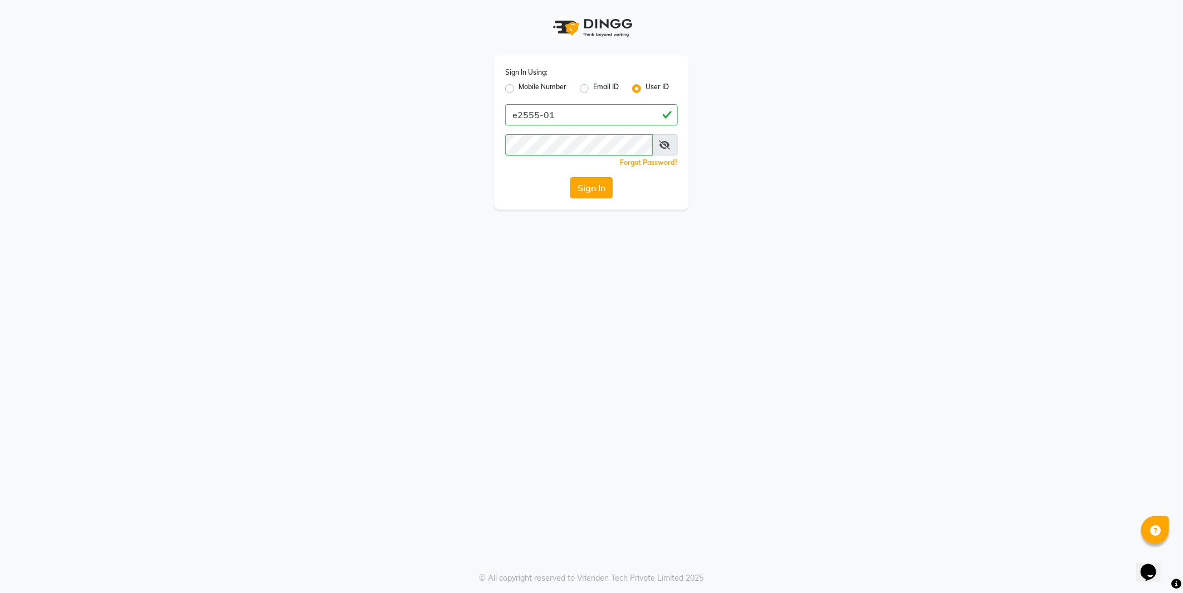
click at [581, 184] on button "Sign In" at bounding box center [591, 187] width 42 height 21
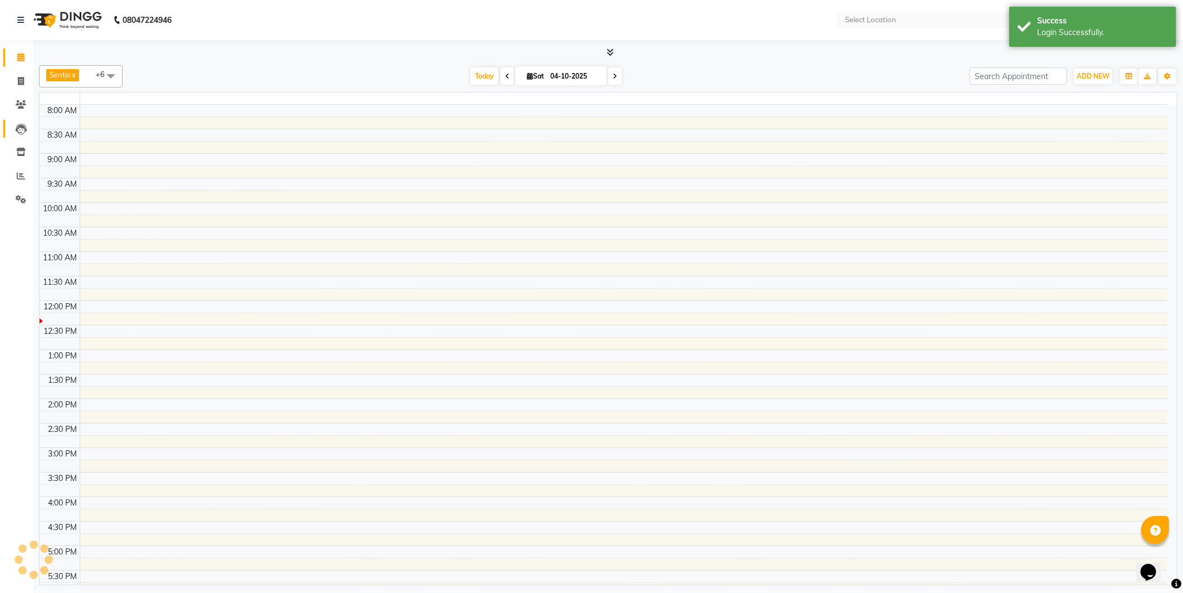
select select "en"
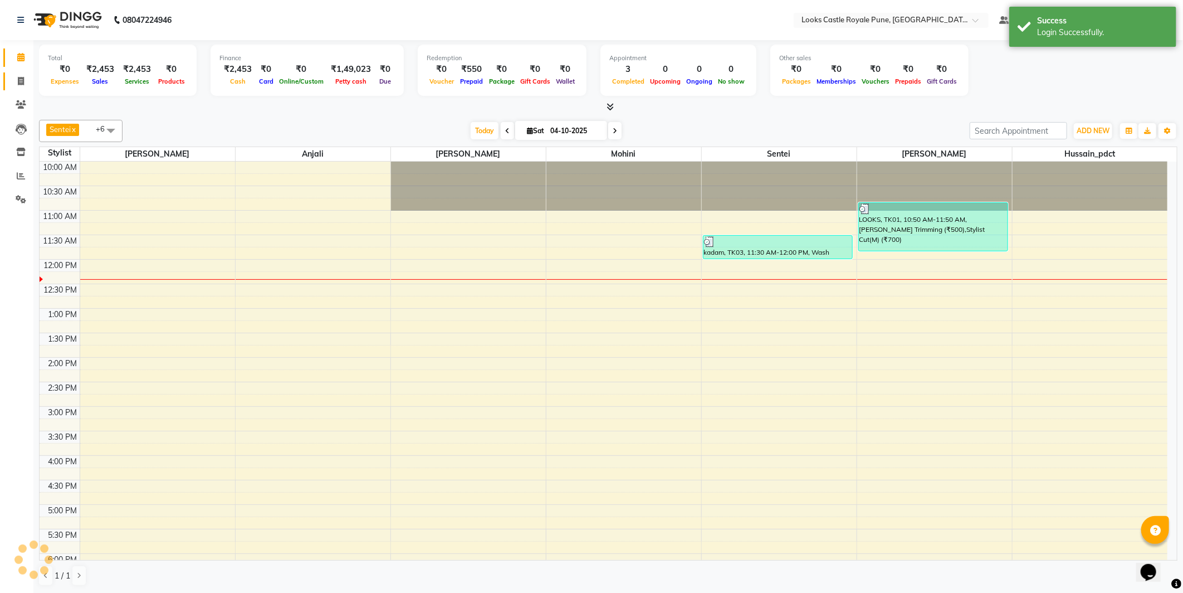
click at [28, 85] on span at bounding box center [20, 81] width 19 height 13
select select "service"
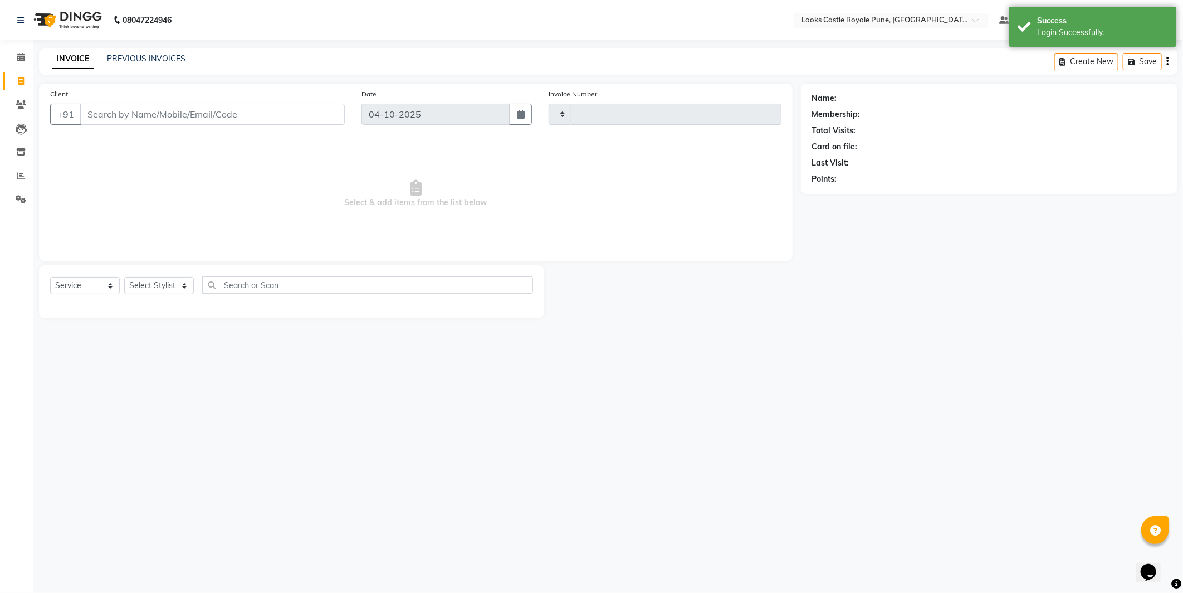
type input "3259"
select select "5915"
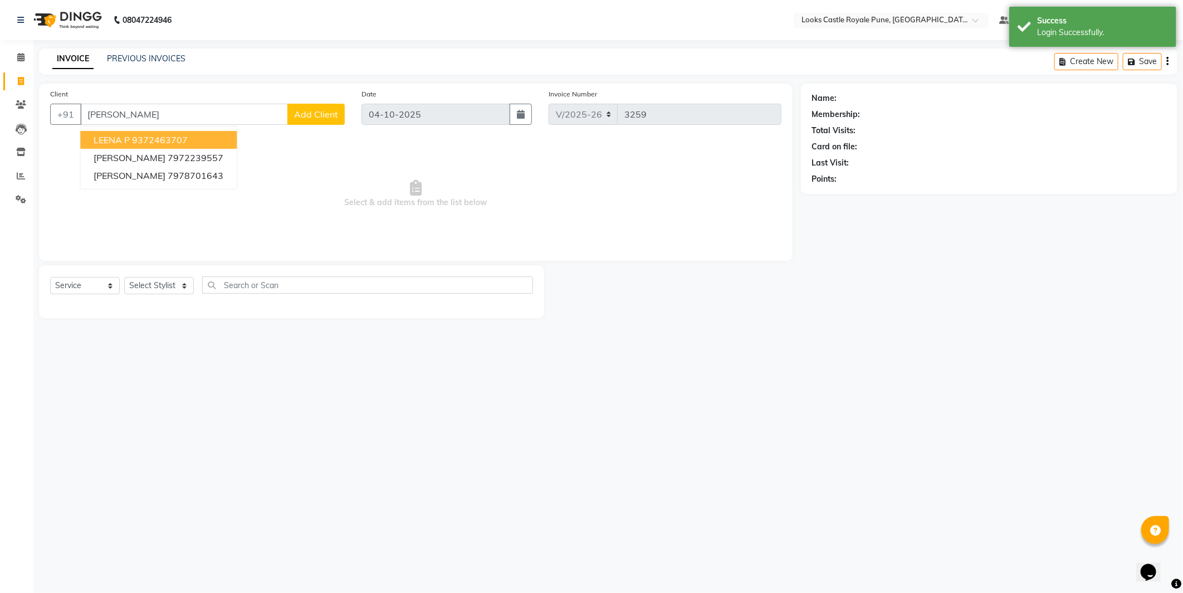
click at [207, 146] on button "LEENA P 9372463707" at bounding box center [158, 140] width 156 height 18
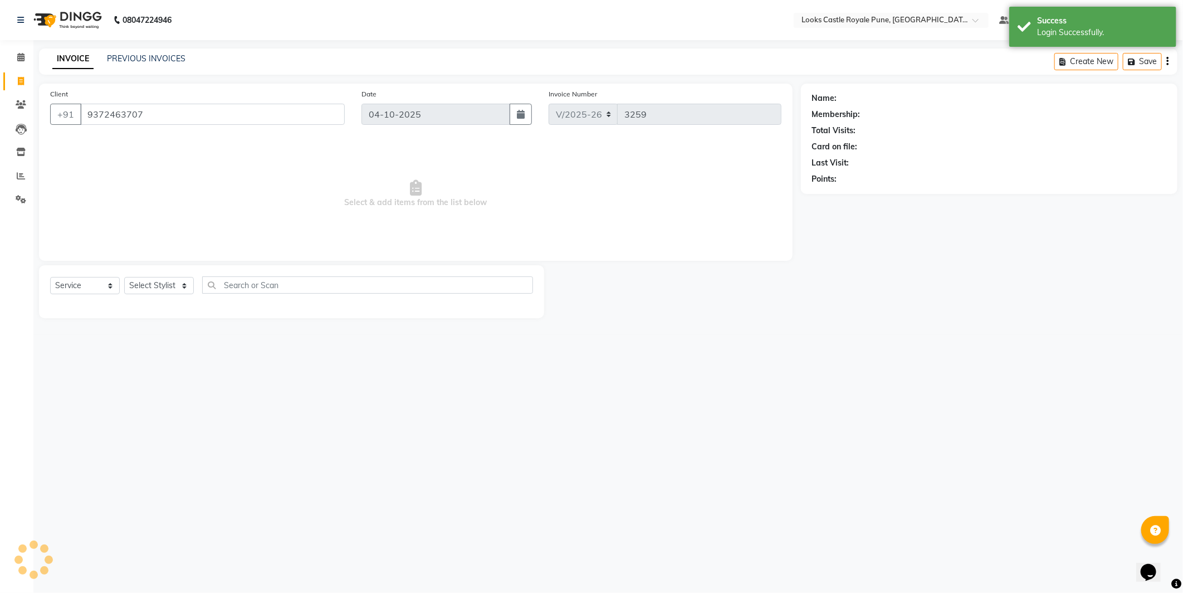
type input "9372463707"
select select "1: Object"
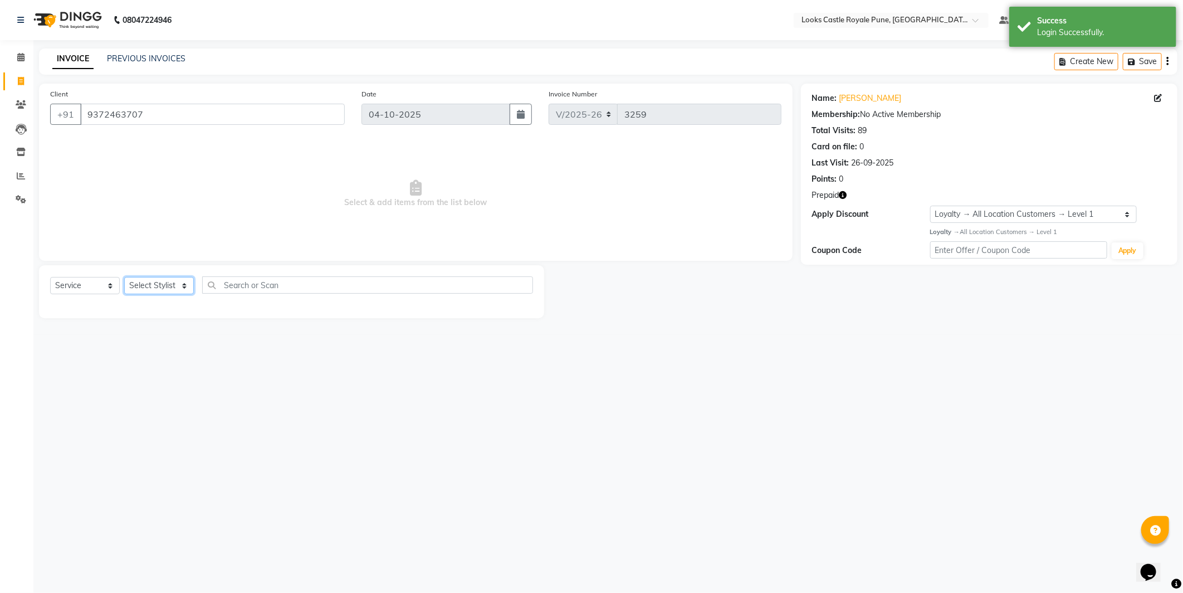
click at [159, 288] on select "Select Stylist Akshay Alisha Amir Anjali Arif Arman Christy Danish Eli Gloria H…" at bounding box center [159, 285] width 70 height 17
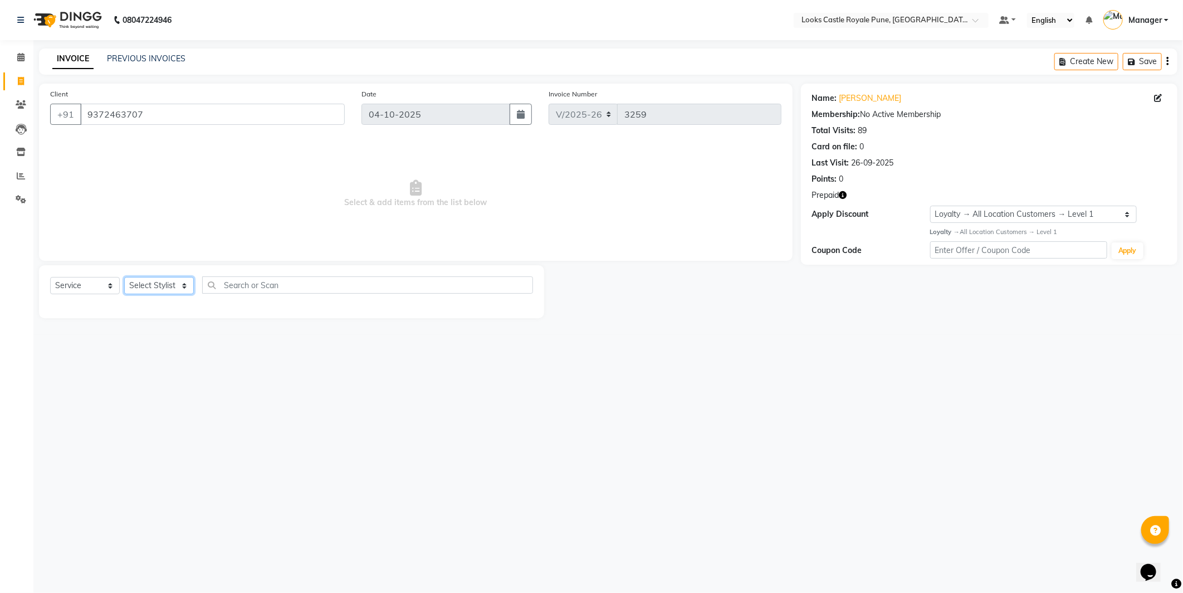
select select "43051"
click at [124, 277] on select "Select Stylist Akshay Alisha Amir Anjali Arif Arman Christy Danish Eli Gloria H…" at bounding box center [159, 285] width 70 height 17
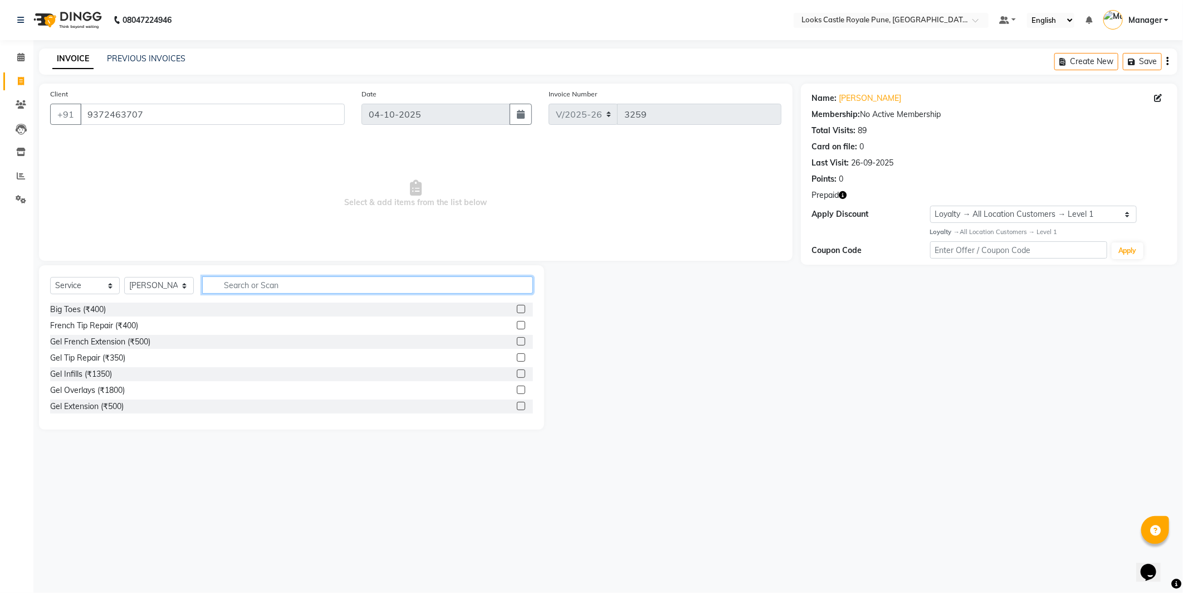
click at [287, 284] on input "text" at bounding box center [367, 284] width 331 height 17
type input "wash"
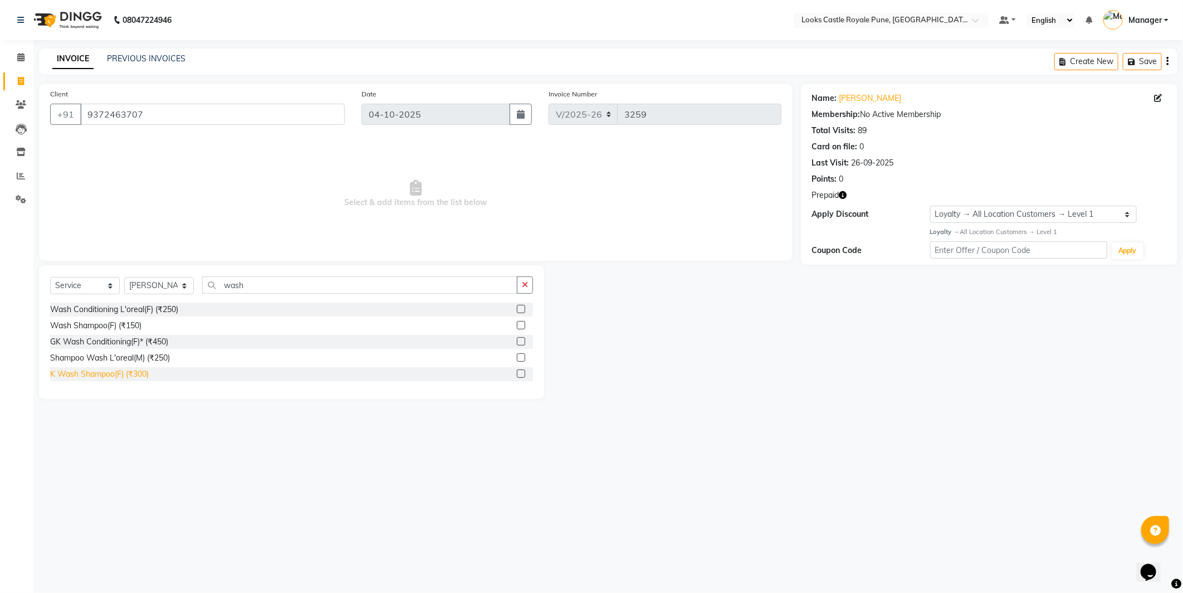
click at [107, 375] on div "K Wash Shampoo(F) (₹300)" at bounding box center [99, 374] width 99 height 12
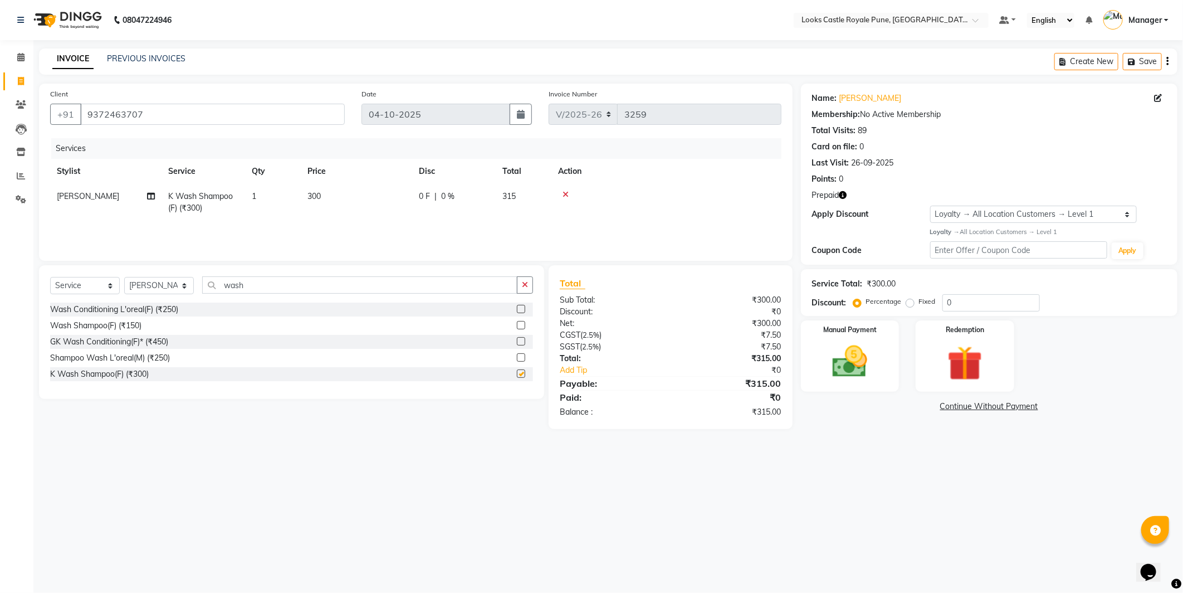
checkbox input "false"
click at [379, 192] on td "300" at bounding box center [356, 202] width 111 height 37
select select "43051"
click at [379, 192] on input "300" at bounding box center [409, 198] width 98 height 17
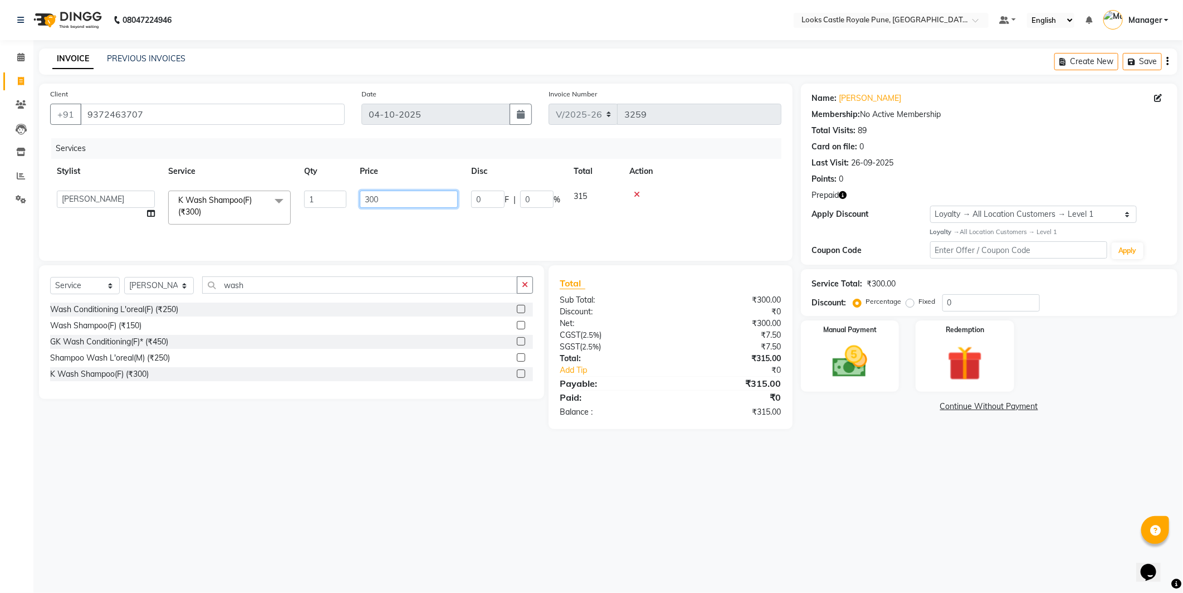
drag, startPoint x: 379, startPoint y: 192, endPoint x: 390, endPoint y: 184, distance: 13.8
click at [378, 189] on td "300" at bounding box center [408, 207] width 111 height 47
type input "550"
drag, startPoint x: 1087, startPoint y: 561, endPoint x: 1079, endPoint y: 547, distance: 16.2
click at [1083, 555] on div "08047224946 Select Location × Looks Castle Royale Pune, Pune, Maharashtra Defau…" at bounding box center [591, 296] width 1183 height 593
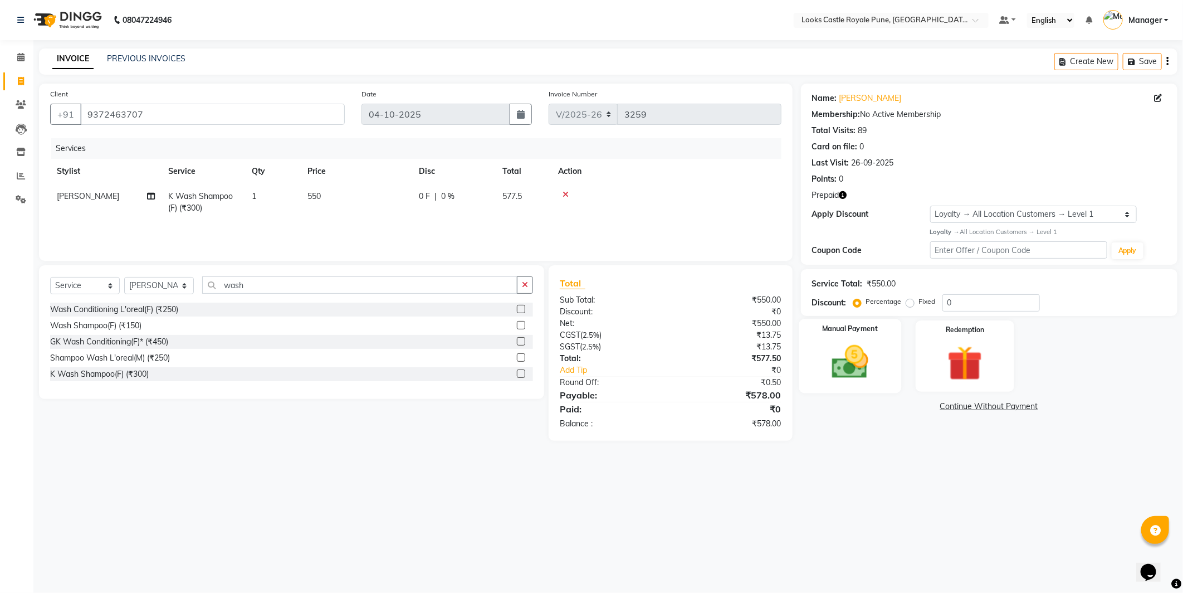
click at [837, 341] on img at bounding box center [850, 362] width 60 height 42
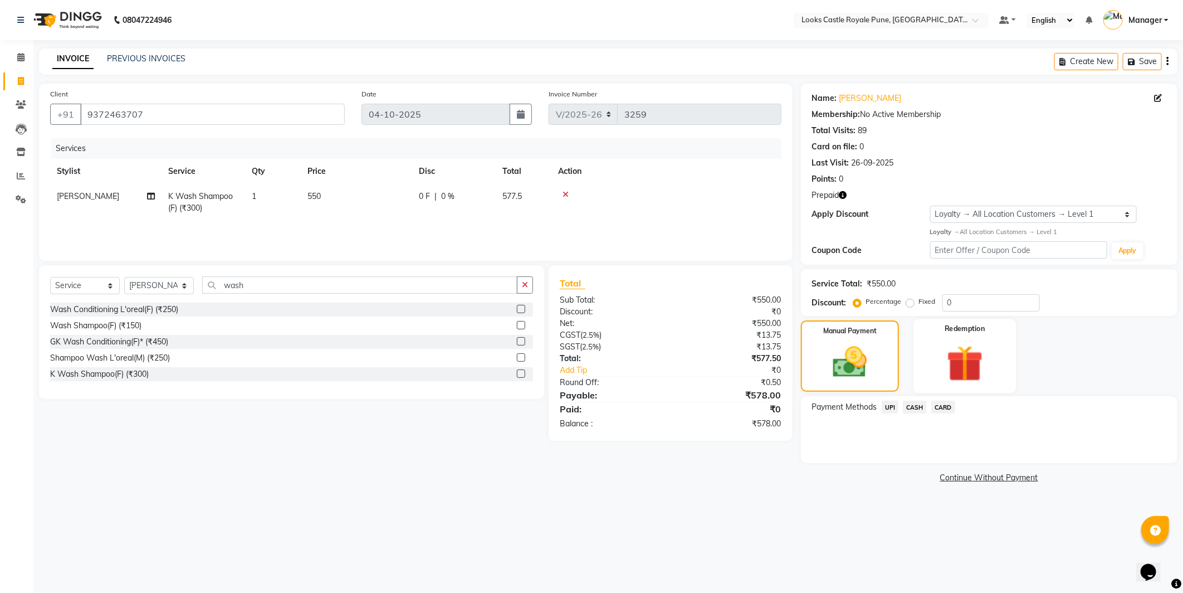
click at [962, 359] on img at bounding box center [965, 363] width 60 height 45
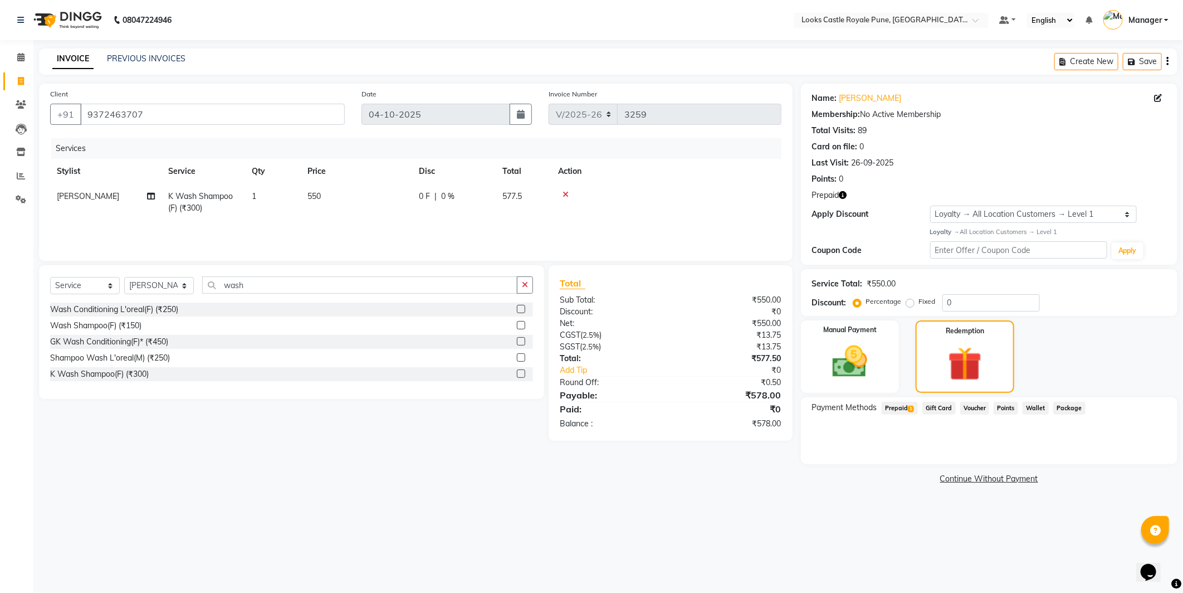
click at [904, 410] on span "Prepaid 1" at bounding box center [900, 408] width 36 height 13
click at [1132, 456] on button "Add" at bounding box center [1139, 452] width 41 height 19
click at [850, 443] on button "Send OTP" at bounding box center [842, 443] width 58 height 19
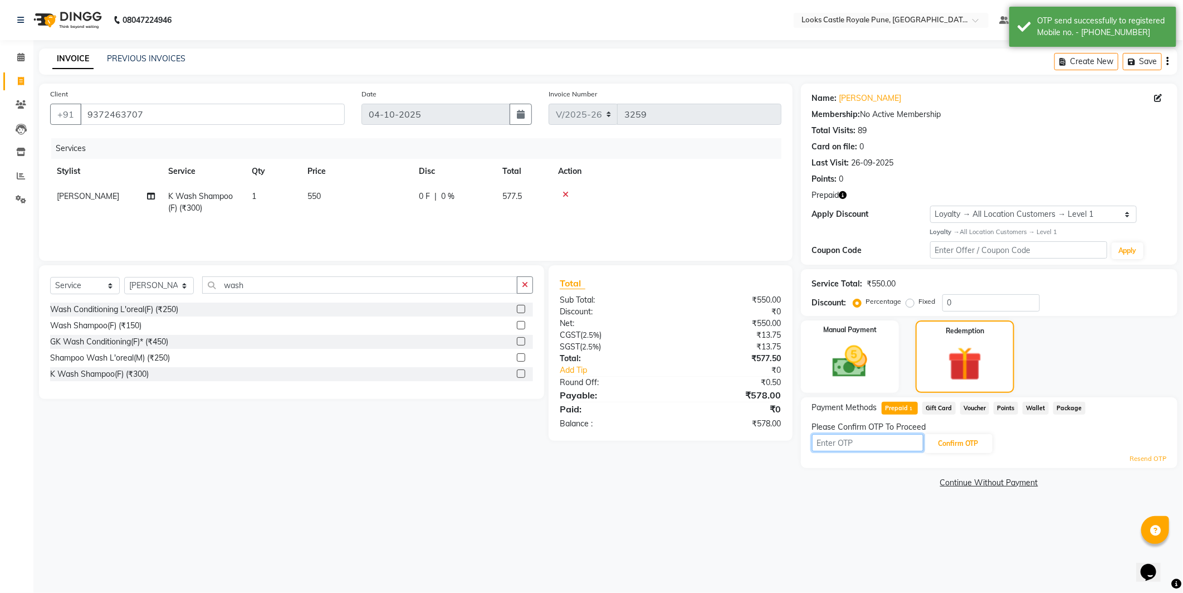
click at [850, 434] on input "text" at bounding box center [867, 442] width 111 height 17
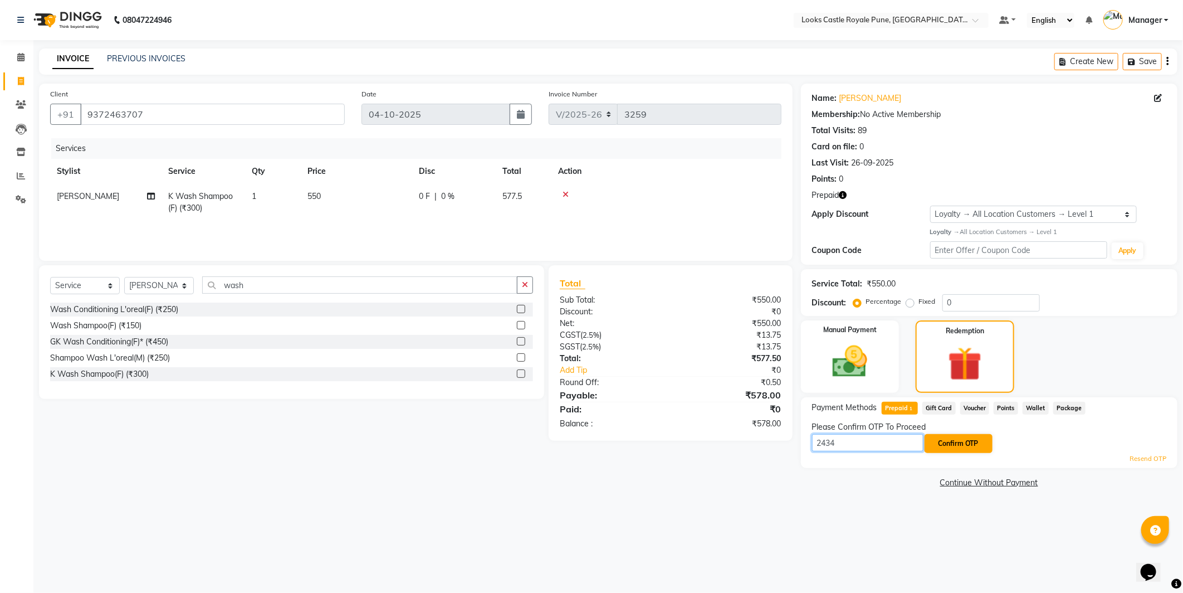
type input "2434"
click at [956, 436] on button "Confirm OTP" at bounding box center [959, 443] width 68 height 19
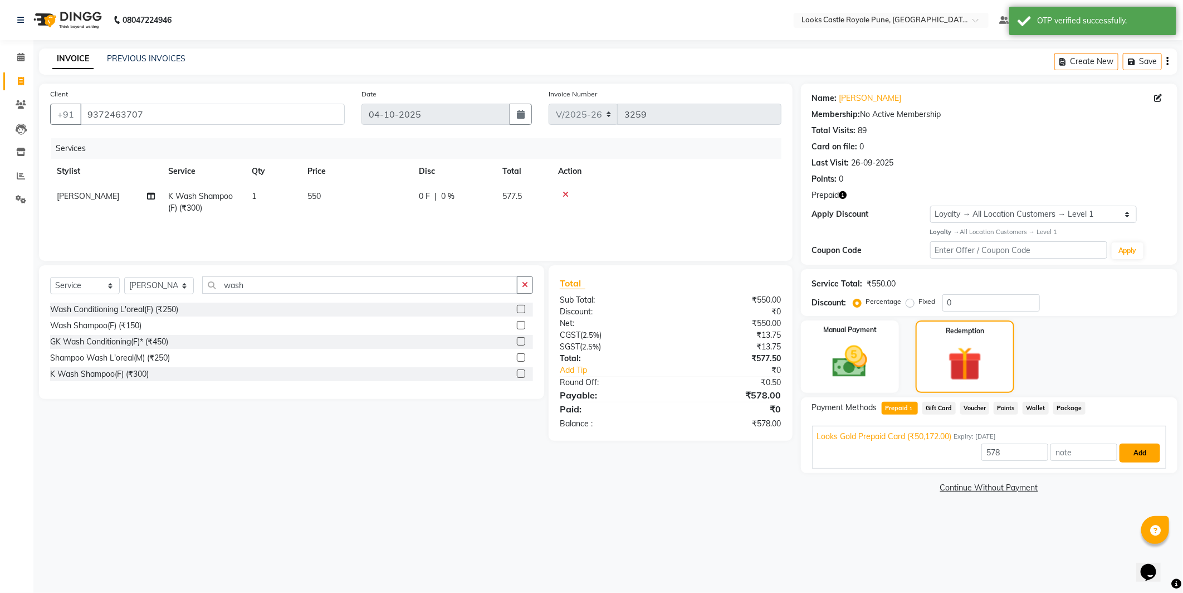
click at [1135, 444] on button "Add" at bounding box center [1139, 452] width 41 height 19
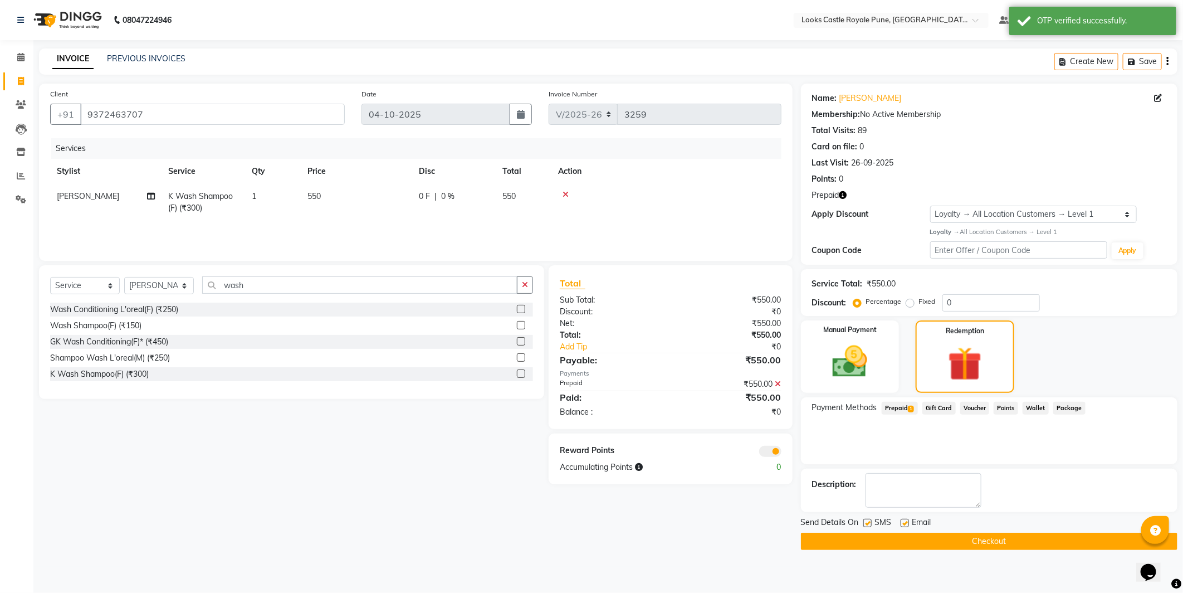
click at [873, 528] on div "SMS" at bounding box center [881, 523] width 37 height 14
click at [877, 536] on button "Checkout" at bounding box center [989, 540] width 376 height 17
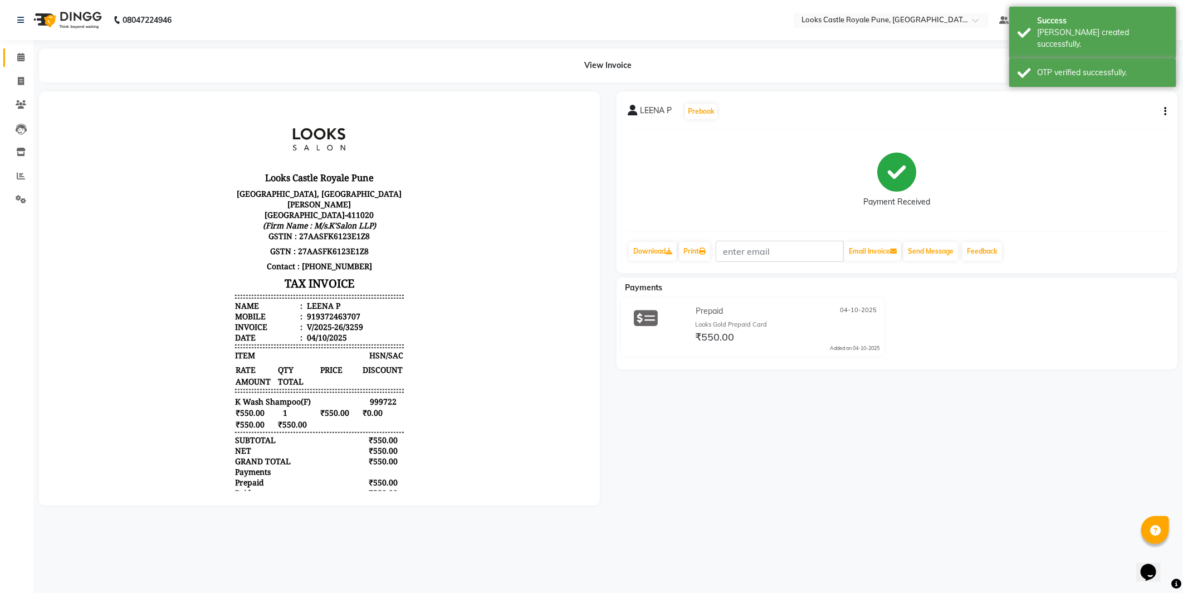
click at [6, 60] on link "Calendar" at bounding box center [16, 57] width 27 height 18
